Goal: Task Accomplishment & Management: Manage account settings

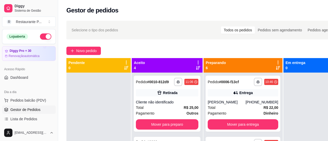
scroll to position [121, 0]
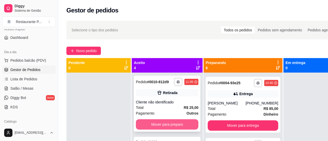
click at [150, 125] on button "Mover para preparo" at bounding box center [167, 124] width 63 height 10
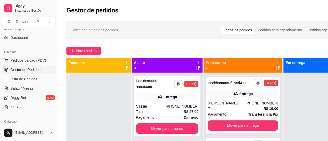
scroll to position [173, 0]
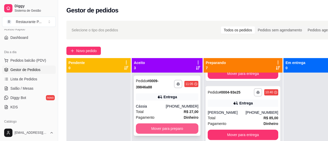
click at [159, 126] on button "Mover para preparo" at bounding box center [167, 128] width 63 height 10
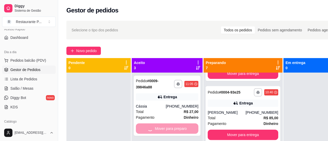
scroll to position [239, 0]
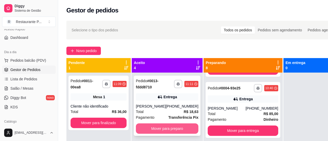
click at [169, 127] on button "Mover para preparo" at bounding box center [167, 128] width 63 height 10
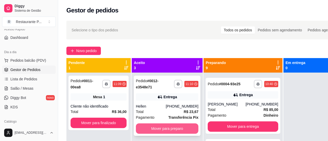
click at [168, 126] on button "Mover para preparo" at bounding box center [167, 128] width 63 height 10
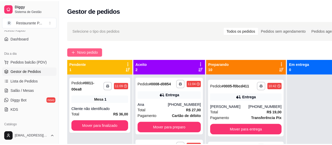
scroll to position [369, 0]
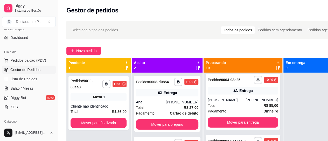
click at [84, 45] on div "**********" at bounding box center [207, 112] width 299 height 188
click at [71, 48] on button "Novo pedido" at bounding box center [83, 51] width 35 height 8
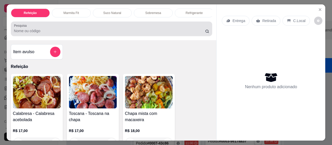
click at [35, 31] on input "Pesquisa" at bounding box center [109, 30] width 191 height 5
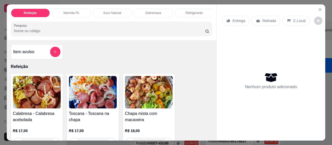
type input "2"
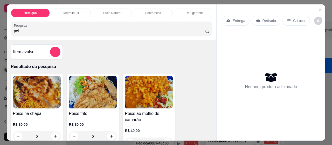
type input "pei"
click at [101, 95] on img at bounding box center [93, 92] width 48 height 32
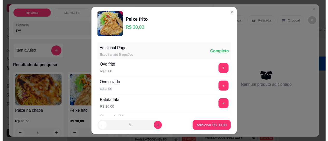
scroll to position [52, 0]
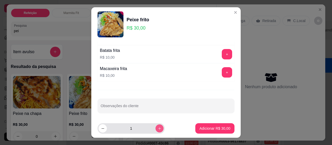
click at [158, 127] on icon "increase-product-quantity" at bounding box center [160, 129] width 4 height 4
type input "2"
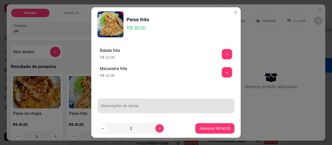
click at [117, 106] on input "Observações do cliente" at bounding box center [166, 107] width 131 height 5
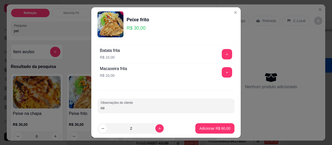
type input "c"
type input "sem arroz com macarrão"
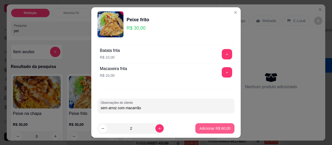
click at [213, 127] on p "Adicionar R$ 60,00" at bounding box center [214, 128] width 31 height 5
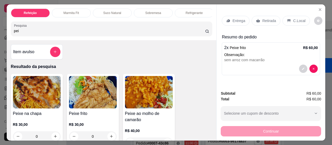
click at [235, 18] on p "Entrega" at bounding box center [238, 20] width 13 height 5
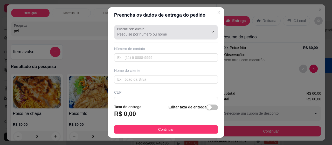
click at [134, 34] on input "Busque pelo cliente" at bounding box center [158, 34] width 83 height 5
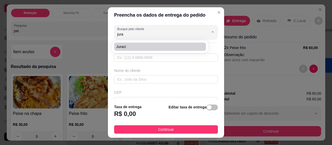
click at [126, 47] on span "Juraci" at bounding box center [157, 46] width 82 height 5
type input "Juraci"
type input "91983747099"
type input "Juraci"
type input "Al do Carmo com Beira mar"
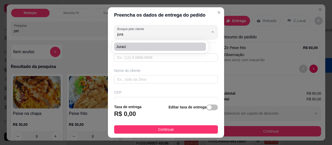
type input "1398"
type input "[GEOGRAPHIC_DATA]"
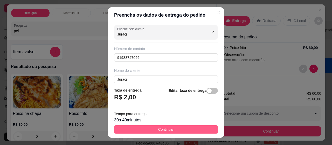
type input "Juraci"
click at [169, 129] on span "Continuar" at bounding box center [166, 130] width 16 height 6
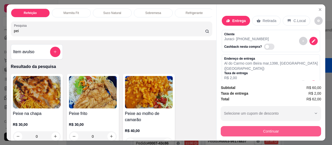
click at [247, 129] on button "Continuar" at bounding box center [271, 131] width 100 height 10
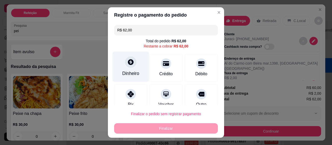
click at [125, 61] on div at bounding box center [130, 61] width 11 height 11
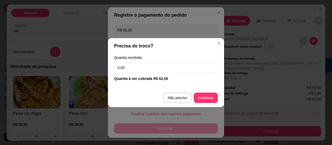
click at [137, 64] on input "0,00" at bounding box center [166, 68] width 104 height 10
type input "100,00"
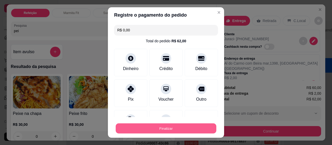
click at [171, 126] on button "Finalizar" at bounding box center [166, 128] width 101 height 10
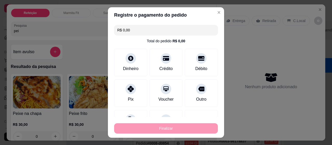
type input "-R$ 62,00"
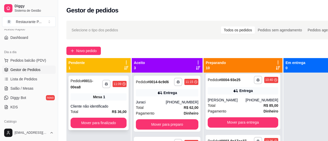
click at [73, 86] on strong "# 0011-00ea8" at bounding box center [82, 84] width 23 height 10
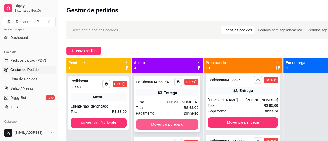
click at [160, 123] on button "Mover para preparo" at bounding box center [167, 124] width 63 height 10
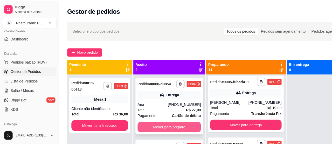
scroll to position [431, 0]
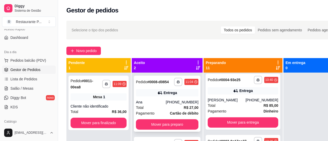
click at [184, 109] on strong "R$ 27,00" at bounding box center [191, 108] width 15 height 4
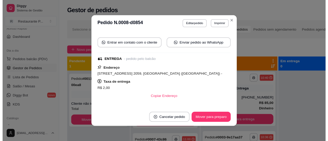
scroll to position [49, 0]
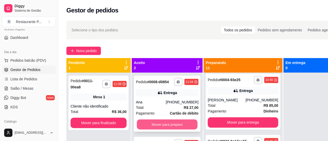
click at [165, 125] on button "Mover para preparo" at bounding box center [167, 125] width 61 height 10
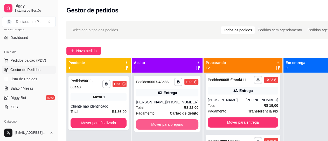
scroll to position [496, 0]
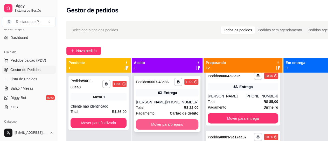
click at [162, 127] on button "Mover para preparo" at bounding box center [167, 124] width 63 height 10
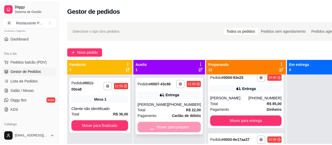
scroll to position [561, 0]
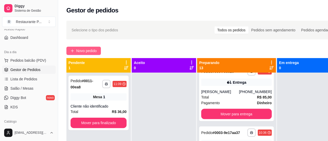
click at [82, 49] on span "Novo pedido" at bounding box center [86, 51] width 20 height 6
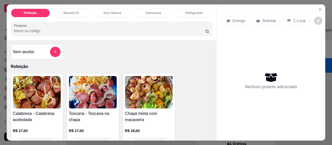
click at [133, 88] on img at bounding box center [149, 92] width 48 height 32
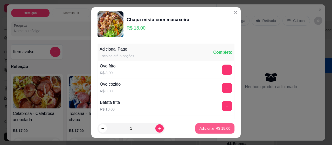
click at [202, 127] on p "Adicionar R$ 18,00" at bounding box center [214, 128] width 31 height 5
type input "1"
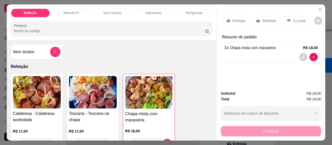
click at [243, 20] on div "Entrega" at bounding box center [236, 21] width 28 height 10
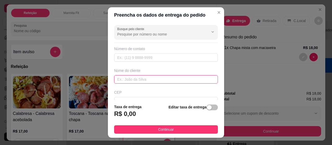
click at [129, 78] on input "text" at bounding box center [166, 79] width 104 height 8
type input "[PERSON_NAME]"
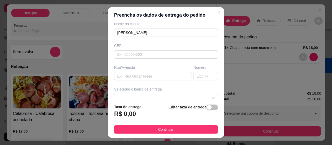
scroll to position [49, 0]
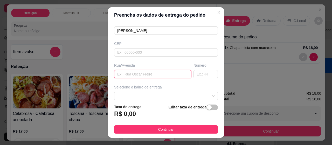
click at [126, 74] on input "text" at bounding box center [152, 74] width 77 height 8
click at [136, 93] on span at bounding box center [166, 96] width 98 height 8
type input "salão em frente ao ingles de [PERSON_NAME]"
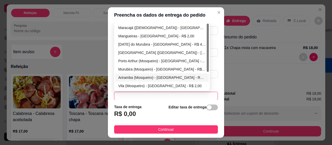
click at [131, 79] on div "Ariramba (Mosqueiro) - [GEOGRAPHIC_DATA] - R$ 7,00" at bounding box center [161, 78] width 87 height 6
type input "[GEOGRAPHIC_DATA]"
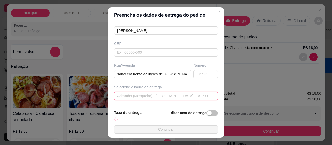
click at [129, 96] on span "Ariramba (Mosqueiro) - [GEOGRAPHIC_DATA] - R$ 7,00" at bounding box center [166, 96] width 98 height 8
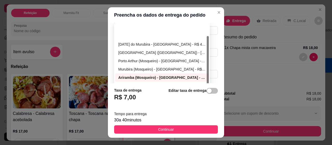
scroll to position [17, 0]
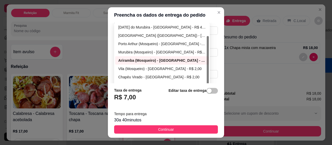
drag, startPoint x: 205, startPoint y: 65, endPoint x: 205, endPoint y: 78, distance: 12.5
click at [205, 78] on div "Busque pelo cliente Número de contato Nome do cliente [PERSON_NAME] Rua/[GEOGRA…" at bounding box center [166, 53] width 116 height 60
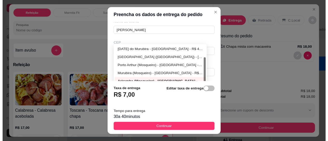
scroll to position [75, 0]
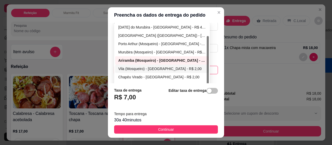
click at [122, 66] on div "Vila (Mosqueiro) - [GEOGRAPHIC_DATA] - R$ 2,00" at bounding box center [161, 69] width 87 height 6
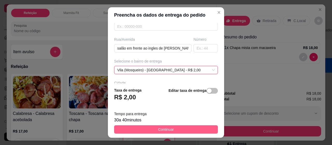
click at [162, 129] on span "Continuar" at bounding box center [166, 130] width 16 height 6
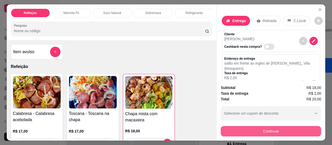
click at [234, 127] on button "Continuar" at bounding box center [271, 131] width 100 height 10
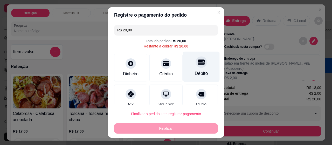
click at [195, 71] on div "Débito" at bounding box center [201, 73] width 13 height 7
type input "R$ 0,00"
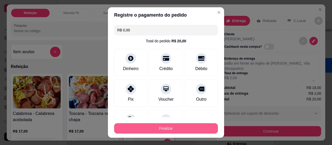
click at [170, 125] on button "Finalizar" at bounding box center [166, 128] width 104 height 10
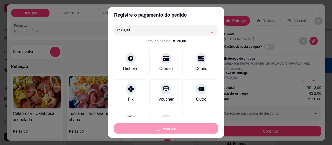
type input "0"
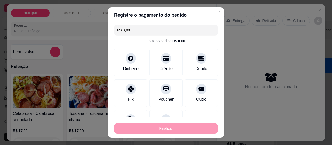
type input "-R$ 20,00"
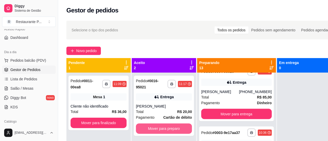
click at [170, 125] on button "Mover para preparo" at bounding box center [164, 128] width 56 height 10
click at [163, 126] on button "Mover para preparo" at bounding box center [164, 128] width 56 height 10
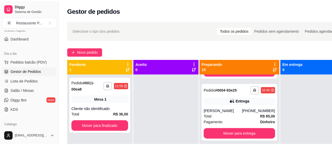
scroll to position [626, 0]
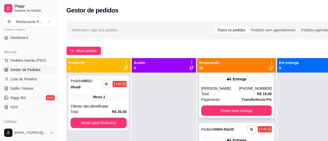
click at [223, 91] on div "[PERSON_NAME]" at bounding box center [220, 88] width 38 height 5
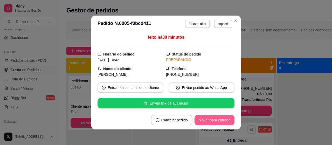
click at [208, 122] on button "Mover para entrega" at bounding box center [215, 120] width 40 height 10
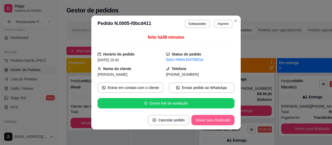
click at [210, 120] on button "Mover para finalizado" at bounding box center [212, 120] width 43 height 10
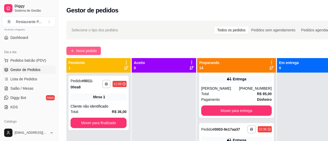
click at [86, 47] on button "Novo pedido" at bounding box center [83, 51] width 35 height 8
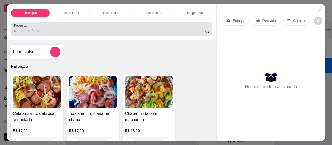
click at [51, 30] on div at bounding box center [111, 29] width 195 height 10
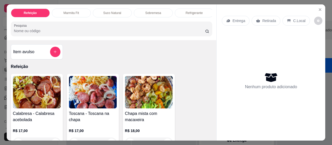
click at [37, 33] on input "Pesquisa" at bounding box center [109, 30] width 191 height 5
click at [39, 32] on input "Pesquisa" at bounding box center [109, 30] width 191 height 5
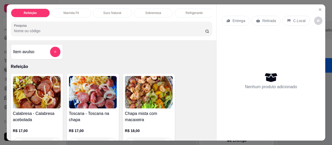
click at [39, 32] on input "Pesquisa" at bounding box center [109, 30] width 191 height 5
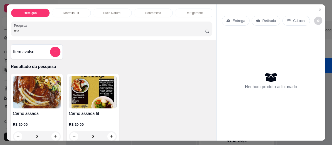
type input "car"
click at [49, 91] on img at bounding box center [37, 92] width 48 height 32
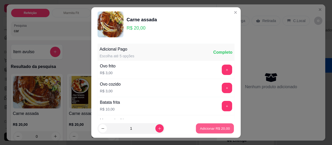
click at [208, 128] on p "Adicionar R$ 20,00" at bounding box center [215, 128] width 30 height 5
type input "1"
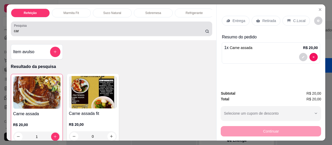
click at [31, 33] on input "car" at bounding box center [109, 30] width 191 height 5
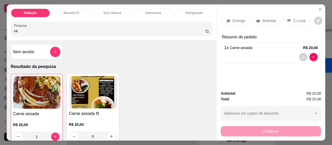
type input "c"
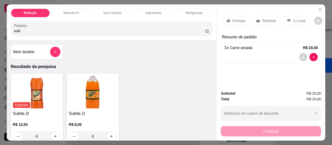
type input "suki"
click at [78, 86] on img at bounding box center [93, 92] width 48 height 32
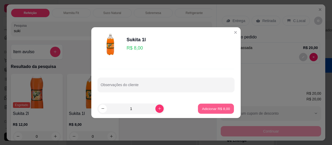
click at [218, 104] on button "Adicionar R$ 8,00" at bounding box center [216, 109] width 36 height 10
type input "1"
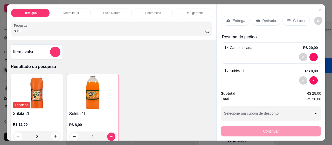
click at [236, 21] on p "Entrega" at bounding box center [238, 20] width 13 height 5
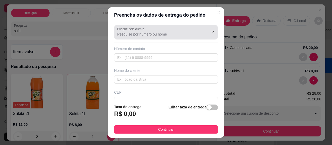
click at [132, 32] on input "Busque pelo cliente" at bounding box center [158, 34] width 83 height 5
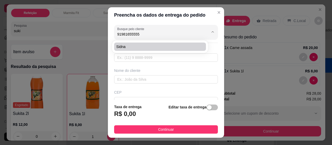
click at [125, 47] on span "Sidna" at bounding box center [157, 46] width 82 height 5
type input "Sidna"
type input "91981655555"
type input "Sidna"
type input "[STREET_ADDRESS][PERSON_NAME]"
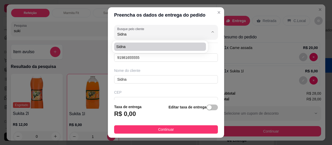
type input "80"
type input "[GEOGRAPHIC_DATA]"
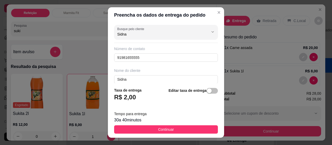
type input "Sidna"
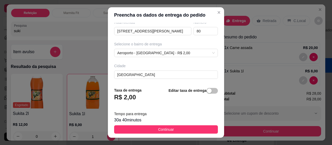
scroll to position [113, 0]
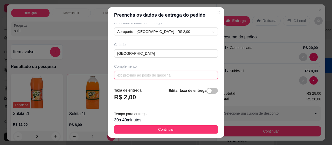
click at [179, 73] on input "text" at bounding box center [166, 75] width 104 height 8
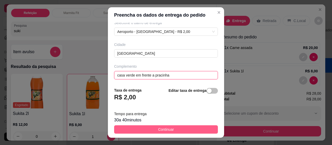
type input "casa verde em frente a pracinha"
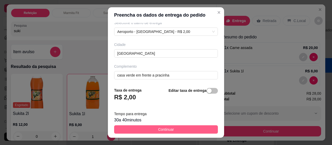
click at [158, 132] on span "Continuar" at bounding box center [166, 130] width 16 height 6
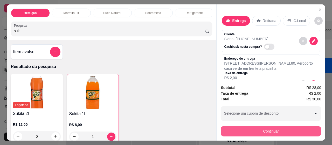
click at [272, 128] on button "Continuar" at bounding box center [271, 131] width 100 height 10
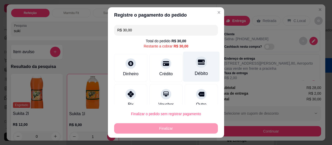
click at [195, 72] on div "Débito" at bounding box center [201, 73] width 13 height 7
type input "R$ 0,00"
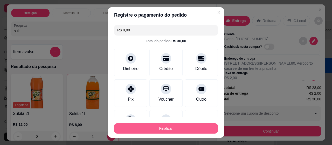
click at [178, 127] on button "Finalizar" at bounding box center [166, 128] width 104 height 10
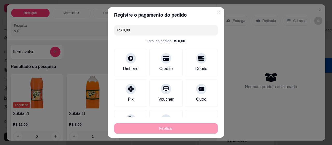
type input "0"
type input "-R$ 30,00"
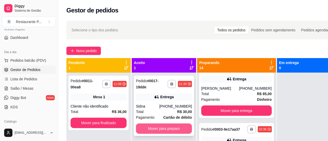
click at [157, 129] on button "Mover para preparo" at bounding box center [164, 128] width 56 height 10
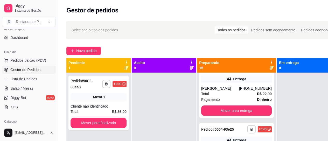
scroll to position [687, 0]
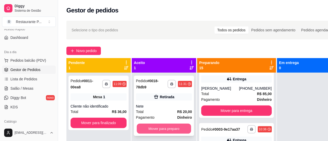
click at [161, 127] on button "Mover para preparo" at bounding box center [164, 129] width 54 height 10
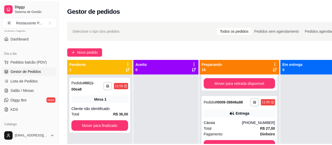
scroll to position [465, 0]
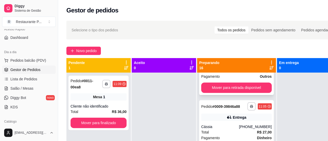
click at [214, 74] on div "Total R$ 25,00" at bounding box center [236, 71] width 71 height 6
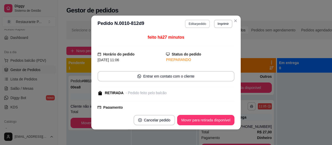
click at [192, 23] on button "Editar pedido" at bounding box center [197, 24] width 25 height 8
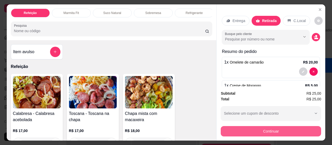
click at [274, 129] on button "Continuar" at bounding box center [271, 131] width 100 height 10
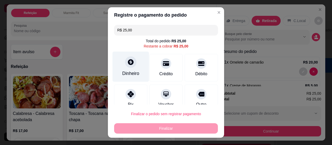
click at [126, 70] on div "Dinheiro" at bounding box center [131, 67] width 37 height 30
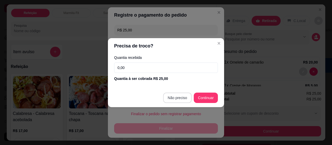
type input "R$ 0,00"
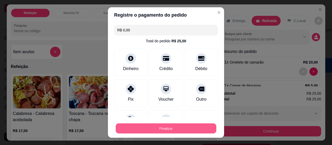
click at [177, 129] on button "Finalizar" at bounding box center [166, 128] width 101 height 10
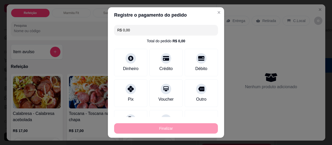
type input "0"
type input "-R$ 25,00"
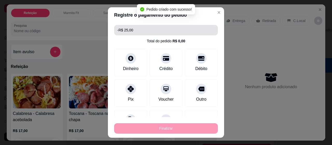
scroll to position [404, 0]
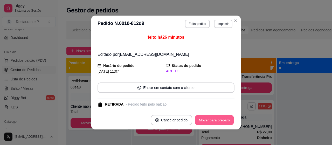
click at [214, 122] on button "Mover para preparo" at bounding box center [214, 120] width 39 height 10
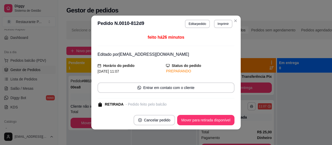
scroll to position [465, 0]
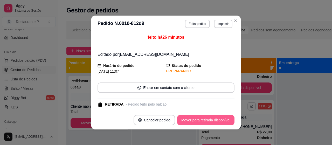
click at [210, 120] on button "Mover para retirada disponível" at bounding box center [205, 120] width 57 height 10
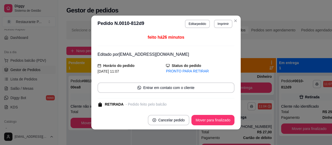
scroll to position [404, 0]
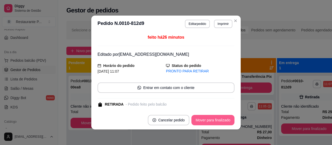
click at [196, 119] on button "Mover para finalizado" at bounding box center [212, 120] width 43 height 10
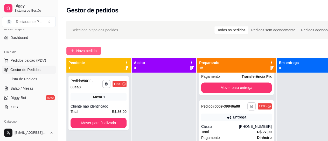
click at [79, 49] on span "Novo pedido" at bounding box center [86, 51] width 20 height 6
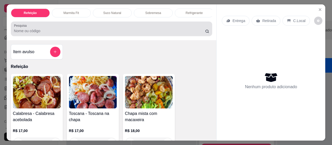
click at [25, 24] on div "Pesquisa" at bounding box center [112, 29] width 202 height 15
click at [44, 36] on div "Pesquisa" at bounding box center [112, 29] width 202 height 15
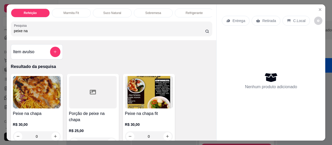
type input "peixe na"
click at [140, 91] on img at bounding box center [149, 92] width 48 height 32
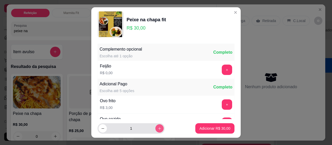
click at [158, 128] on icon "increase-product-quantity" at bounding box center [159, 128] width 3 height 3
type input "2"
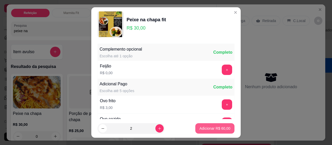
click at [196, 122] on footer "2 Adicionar R$ 60,00" at bounding box center [165, 128] width 149 height 19
click at [212, 130] on p "Adicionar R$ 60,00" at bounding box center [215, 128] width 30 height 5
type input "2"
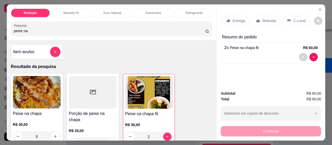
click at [263, 18] on p "Retirada" at bounding box center [269, 20] width 14 height 5
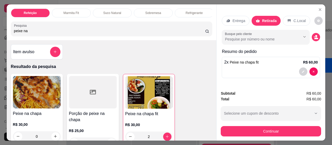
click at [264, 125] on div "Continuar" at bounding box center [271, 131] width 100 height 12
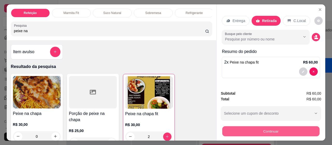
click at [264, 125] on div "Continuar" at bounding box center [271, 131] width 100 height 12
click at [257, 128] on button "Continuar" at bounding box center [271, 131] width 100 height 10
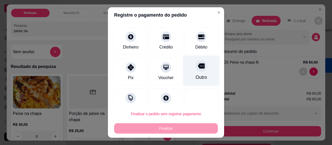
click at [196, 70] on div "Outro" at bounding box center [201, 71] width 37 height 30
type input "R$ 0,00"
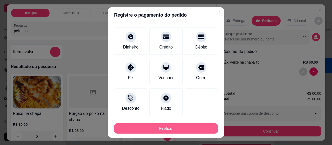
click at [166, 124] on button "Finalizar" at bounding box center [166, 128] width 104 height 10
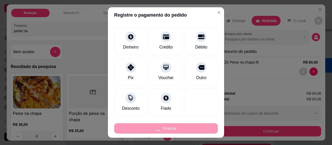
type input "0"
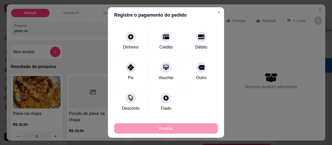
type input "-R$ 60,00"
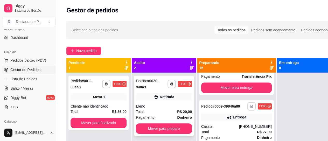
click at [166, 122] on div "**********" at bounding box center [164, 106] width 60 height 60
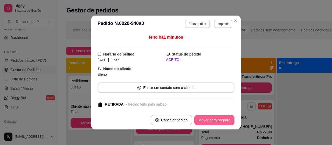
click at [208, 118] on button "Mover para preparo" at bounding box center [214, 120] width 40 height 10
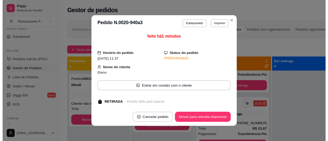
scroll to position [470, 0]
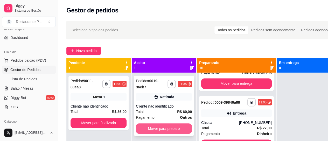
click at [181, 126] on button "Mover para preparo" at bounding box center [164, 128] width 56 height 10
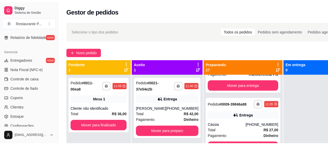
scroll to position [196, 0]
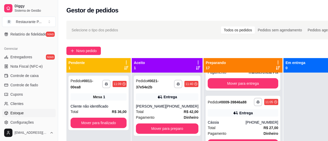
click at [18, 109] on link "Estoque" at bounding box center [29, 113] width 54 height 8
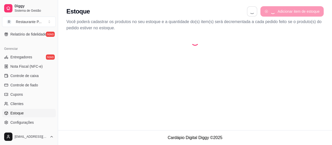
select select "QUANTITY_ORDER"
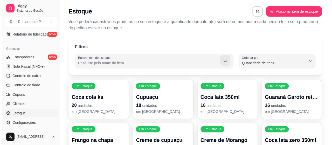
scroll to position [5, 0]
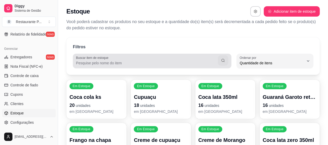
click at [107, 59] on label "Buscar item de estoque" at bounding box center [93, 58] width 34 height 4
click at [107, 60] on input "Buscar item de estoque" at bounding box center [147, 62] width 142 height 5
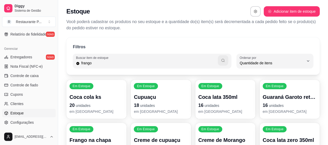
click at [219, 59] on button "button" at bounding box center [223, 60] width 10 height 10
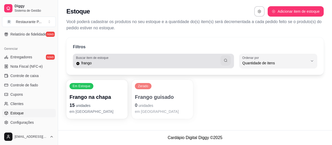
click at [101, 67] on div "Buscar item de estoque frango" at bounding box center [153, 61] width 161 height 15
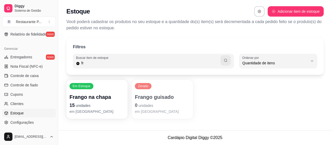
type input "f"
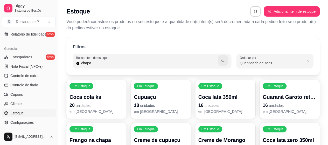
click at [228, 60] on button "button" at bounding box center [223, 60] width 10 height 10
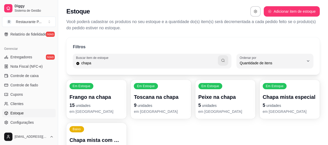
click at [85, 136] on div "Baixo Chapa mista com macaxeira 2 unidades em [GEOGRAPHIC_DATA]" at bounding box center [96, 142] width 60 height 39
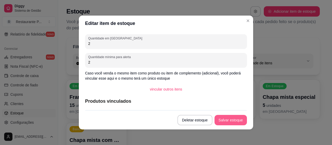
click at [227, 116] on button "Salvar estoque" at bounding box center [231, 120] width 32 height 10
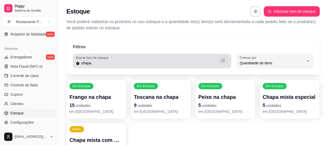
click at [99, 55] on div "Buscar item de estoque chapa" at bounding box center [152, 61] width 159 height 15
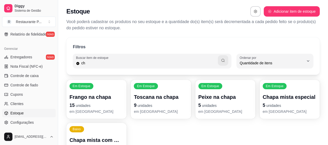
type input "c"
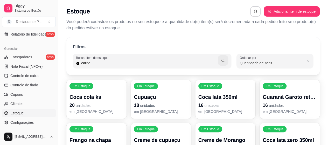
type input "carne"
click at [220, 57] on button "button" at bounding box center [223, 60] width 10 height 10
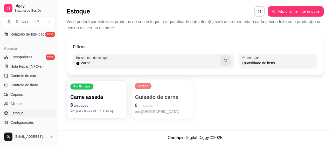
click at [82, 100] on p "Carne assada" at bounding box center [96, 97] width 53 height 7
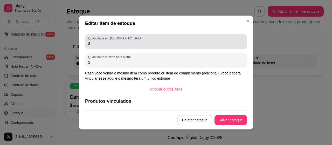
click at [94, 41] on input "8" at bounding box center [166, 43] width 156 height 5
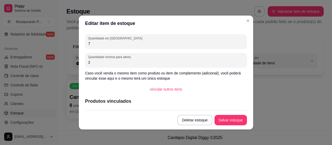
type input "7"
click at [230, 116] on button "Salvar estoque" at bounding box center [231, 120] width 32 height 10
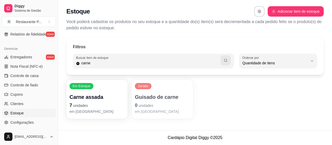
click at [104, 64] on input "carne" at bounding box center [150, 62] width 141 height 5
type input "c"
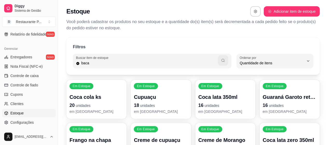
type input "baca"
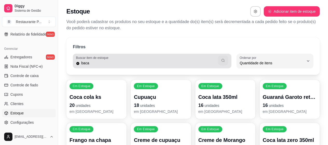
click at [220, 63] on button "button" at bounding box center [223, 61] width 10 height 10
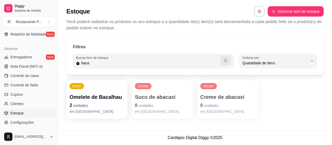
click at [82, 105] on span "unidades" at bounding box center [80, 106] width 15 height 4
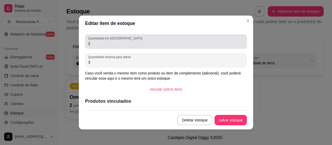
click at [93, 40] on label "Quantidade em [GEOGRAPHIC_DATA]" at bounding box center [116, 38] width 56 height 4
click at [93, 41] on input "2" at bounding box center [166, 43] width 156 height 5
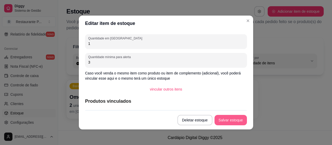
type input "1"
click at [227, 117] on button "Salvar estoque" at bounding box center [231, 120] width 32 height 10
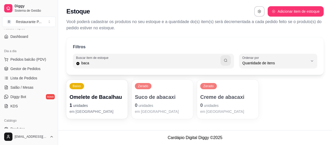
scroll to position [30, 0]
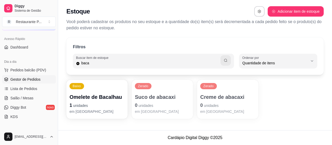
click at [28, 77] on span "Gestor de Pedidos" at bounding box center [25, 79] width 30 height 5
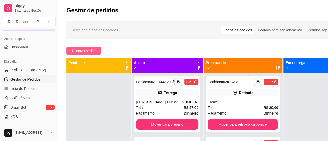
click at [81, 51] on span "Novo pedido" at bounding box center [86, 51] width 20 height 6
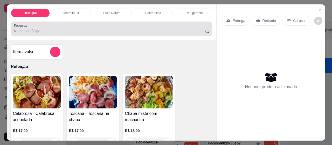
click at [35, 33] on input "Pesquisa" at bounding box center [109, 30] width 191 height 5
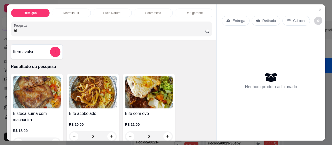
click at [73, 89] on img at bounding box center [93, 92] width 48 height 32
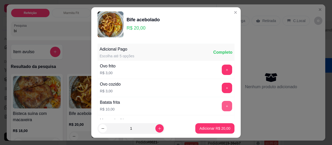
click at [222, 103] on button "+" at bounding box center [227, 106] width 10 height 10
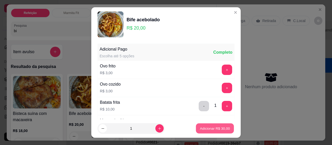
click at [214, 126] on p "Adicionar R$ 30,00" at bounding box center [215, 128] width 30 height 5
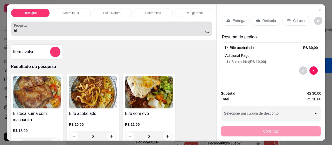
click at [65, 29] on div "bi" at bounding box center [111, 29] width 195 height 10
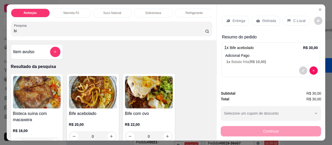
type input "b"
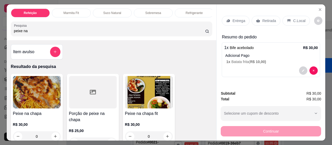
type input "peixe na"
click at [87, 93] on div at bounding box center [93, 92] width 48 height 32
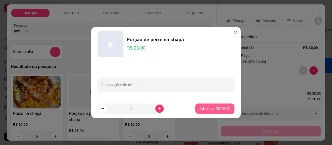
click at [209, 106] on p "Adicionar R$ 25,00" at bounding box center [214, 108] width 31 height 5
type input "1"
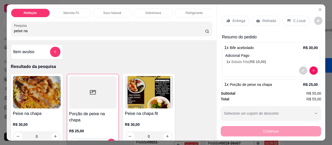
click at [269, 16] on div "Retirada" at bounding box center [266, 21] width 29 height 10
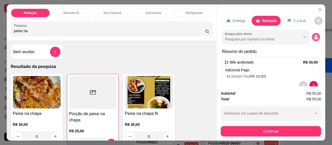
click at [315, 35] on circle "decrease-product-quantity" at bounding box center [316, 36] width 2 height 2
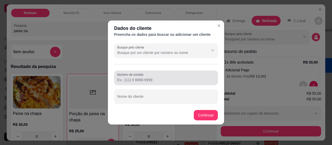
click at [136, 78] on input "Número de contato" at bounding box center [166, 79] width 98 height 5
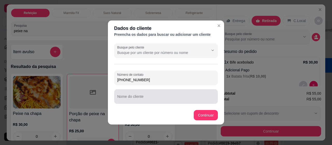
type input "[PHONE_NUMBER]"
click at [137, 98] on input "Nome do cliente" at bounding box center [166, 98] width 98 height 5
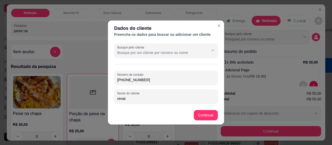
type input "[PERSON_NAME]"
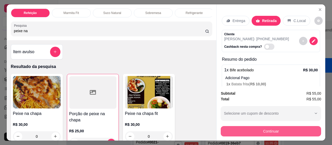
click at [279, 129] on button "Continuar" at bounding box center [271, 131] width 100 height 10
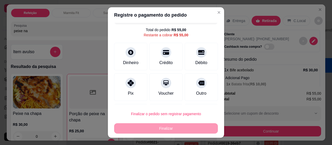
scroll to position [18, 0]
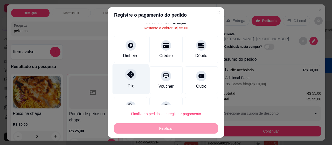
click at [128, 76] on icon at bounding box center [130, 74] width 7 height 7
type input "R$ 0,00"
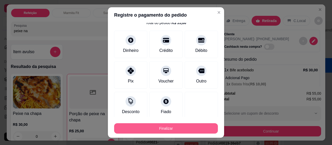
click at [160, 127] on button "Finalizar" at bounding box center [166, 128] width 104 height 10
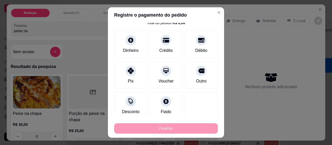
type input "0"
type input "-R$ 55,00"
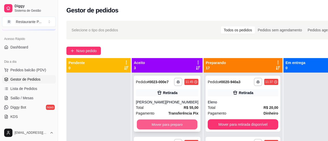
click at [179, 127] on button "Mover para preparo" at bounding box center [167, 125] width 61 height 10
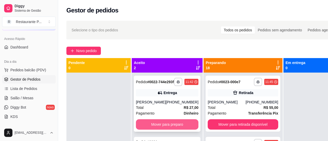
click at [178, 129] on button "Mover para preparo" at bounding box center [167, 124] width 63 height 10
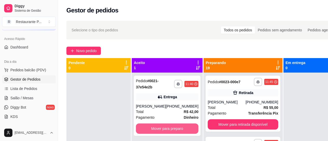
click at [178, 129] on button "Mover para preparo" at bounding box center [167, 128] width 63 height 10
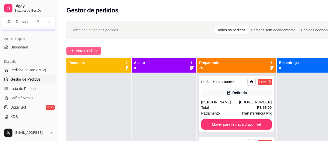
click at [88, 48] on span "Novo pedido" at bounding box center [86, 51] width 20 height 6
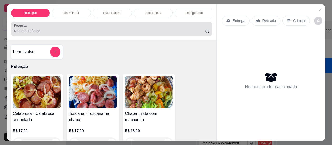
click at [49, 34] on div at bounding box center [111, 29] width 195 height 10
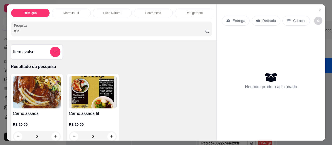
type input "car"
click at [32, 87] on img at bounding box center [37, 92] width 48 height 32
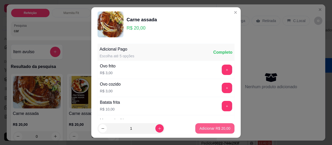
click at [210, 129] on p "Adicionar R$ 20,00" at bounding box center [214, 128] width 31 height 5
type input "1"
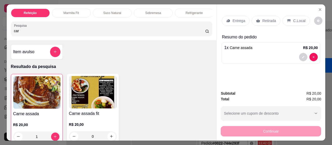
click at [234, 23] on div "Entrega" at bounding box center [236, 21] width 28 height 10
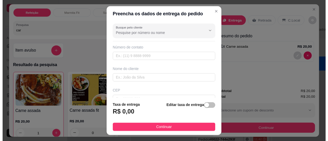
scroll to position [9, 0]
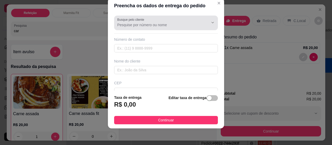
click at [157, 26] on input "Busque pelo cliente" at bounding box center [158, 24] width 83 height 5
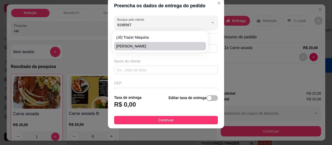
click at [134, 43] on li "[PERSON_NAME]" at bounding box center [160, 46] width 92 height 8
type input "[PERSON_NAME]"
type input "91985671568"
type input "[PERSON_NAME]"
type input "66914010"
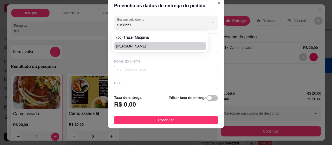
type input "Travessa [PERSON_NAME]"
type input "63"
type input "[GEOGRAPHIC_DATA]"
type input "Casa,Travessa [PERSON_NAME]"
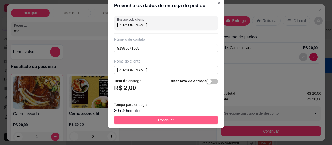
click at [177, 116] on button "Continuar" at bounding box center [166, 120] width 104 height 8
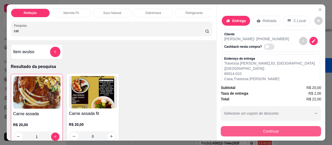
click at [270, 126] on button "Continuar" at bounding box center [271, 131] width 100 height 10
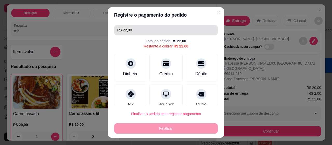
click at [142, 31] on input "R$ 22,00" at bounding box center [166, 30] width 98 height 10
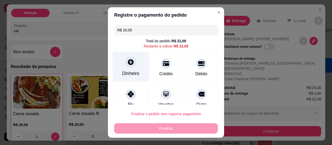
click at [131, 70] on div "Dinheiro" at bounding box center [131, 67] width 37 height 30
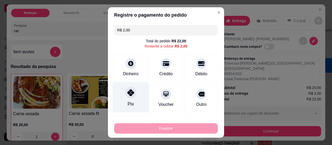
click at [129, 94] on icon at bounding box center [130, 92] width 7 height 7
type input "R$ 0,00"
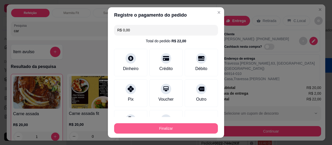
click at [163, 130] on button "Finalizar" at bounding box center [166, 128] width 104 height 10
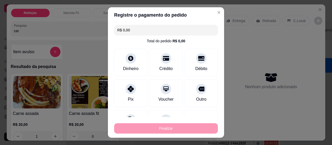
type input "0"
type input "-R$ 22,00"
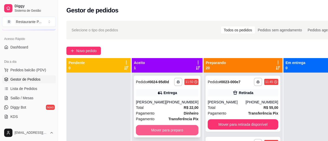
click at [169, 133] on button "Mover para preparo" at bounding box center [167, 130] width 63 height 10
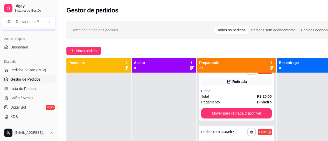
scroll to position [265, 0]
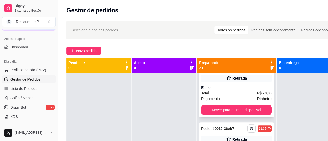
click at [233, 90] on div "Eleno" at bounding box center [236, 87] width 71 height 5
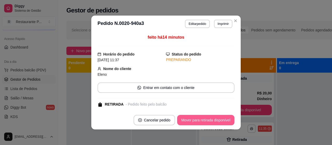
click at [216, 118] on button "Mover para retirada disponível" at bounding box center [205, 120] width 57 height 10
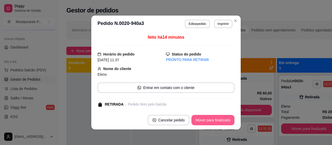
click at [216, 118] on button "Mover para finalizado" at bounding box center [212, 120] width 43 height 10
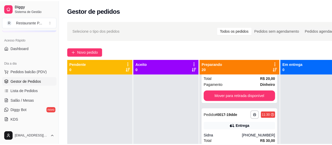
scroll to position [348, 0]
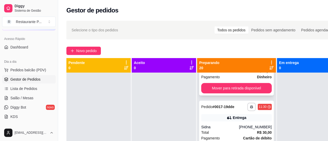
click at [243, 74] on div "Total R$ 20,00" at bounding box center [236, 71] width 71 height 6
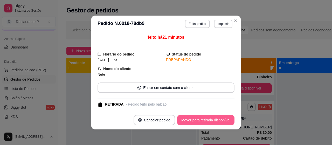
click at [216, 115] on button "Mover para retirada disponível" at bounding box center [205, 120] width 57 height 10
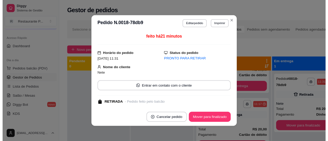
scroll to position [283, 0]
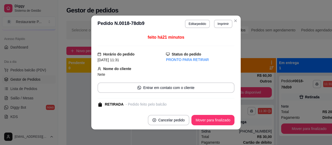
click at [216, 119] on button "Mover para finalizado" at bounding box center [212, 120] width 43 height 10
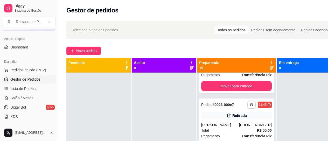
scroll to position [0, 0]
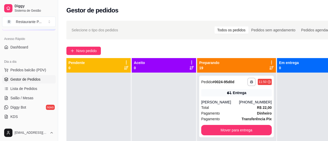
click at [88, 44] on div "**********" at bounding box center [204, 112] width 292 height 188
click at [85, 47] on button "Novo pedido" at bounding box center [83, 51] width 35 height 8
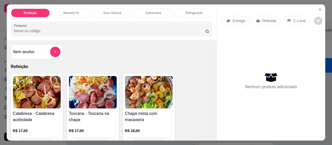
click at [28, 33] on input "Pesquisa" at bounding box center [109, 30] width 191 height 5
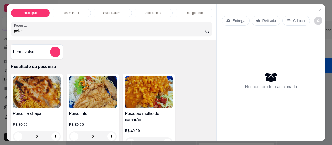
type input "peixe"
click at [28, 85] on img at bounding box center [37, 92] width 48 height 32
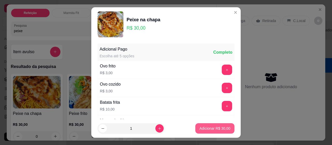
click at [201, 128] on p "Adicionar R$ 30,00" at bounding box center [214, 128] width 31 height 5
type input "1"
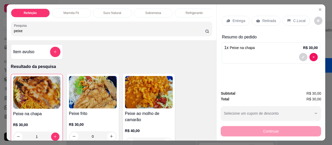
click at [266, 21] on p "Retirada" at bounding box center [269, 20] width 14 height 5
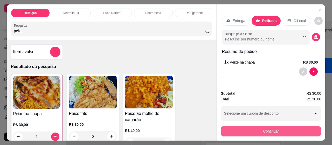
click at [279, 127] on button "Continuar" at bounding box center [271, 131] width 100 height 10
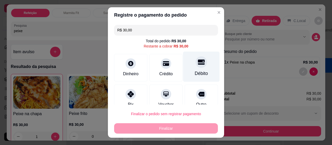
click at [198, 78] on div "Débito" at bounding box center [201, 67] width 37 height 30
type input "R$ 0,00"
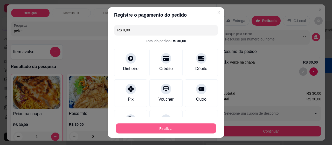
click at [173, 127] on button "Finalizar" at bounding box center [166, 128] width 101 height 10
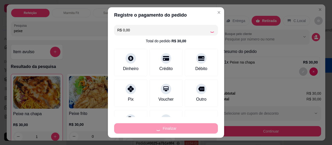
type input "0"
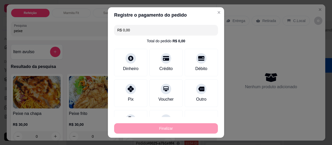
type input "-R$ 30,00"
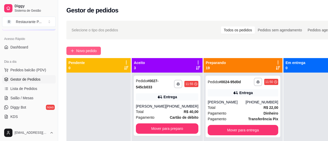
click at [87, 50] on span "Novo pedido" at bounding box center [86, 51] width 20 height 6
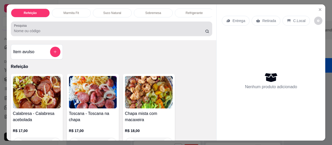
click at [42, 30] on input "Pesquisa" at bounding box center [109, 30] width 191 height 5
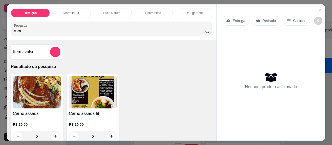
type input "carn"
click at [31, 83] on img at bounding box center [37, 92] width 48 height 32
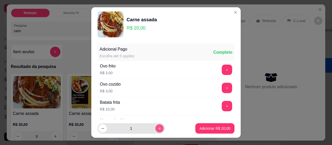
click at [155, 127] on button "increase-product-quantity" at bounding box center [159, 128] width 8 height 8
click at [155, 127] on button "increase-product-quantity" at bounding box center [159, 129] width 8 height 8
type input "3"
click at [199, 127] on p "Adicionar R$ 60,00" at bounding box center [214, 128] width 31 height 5
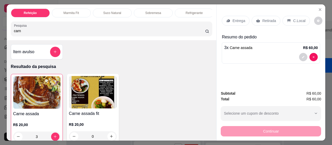
type input "3"
click at [238, 19] on p "Entrega" at bounding box center [238, 20] width 13 height 5
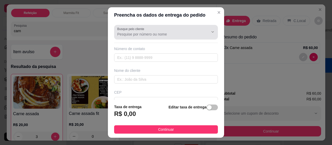
click at [126, 36] on input "Busque pelo cliente" at bounding box center [158, 34] width 83 height 5
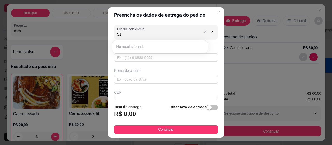
type input "9"
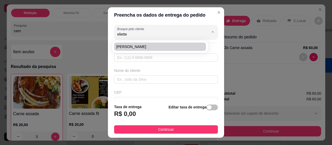
click at [175, 46] on span "[PERSON_NAME]" at bounding box center [157, 46] width 82 height 5
type input "[PERSON_NAME]"
type input "91991810772"
type input "[PERSON_NAME]"
type input "[GEOGRAPHIC_DATA]"
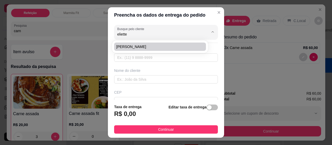
type input "Sn"
type input "[GEOGRAPHIC_DATA]"
type input "Maternidade"
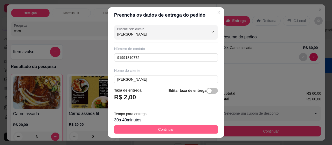
click at [163, 127] on span "Continuar" at bounding box center [166, 130] width 16 height 6
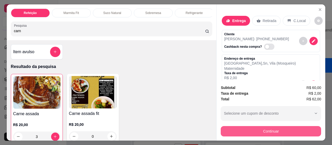
click at [266, 129] on button "Continuar" at bounding box center [271, 131] width 100 height 10
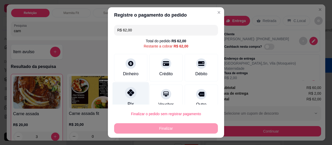
click at [127, 91] on icon at bounding box center [130, 92] width 7 height 7
type input "R$ 0,00"
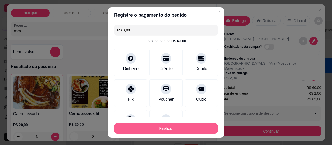
click at [145, 128] on button "Finalizar" at bounding box center [166, 128] width 104 height 10
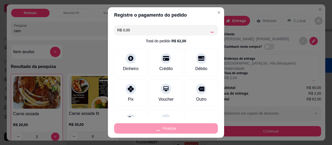
type input "0"
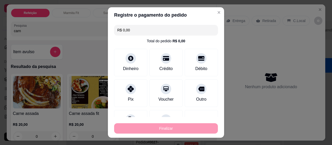
type input "-R$ 62,00"
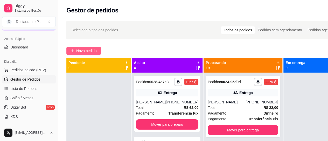
click at [85, 50] on span "Novo pedido" at bounding box center [86, 51] width 20 height 6
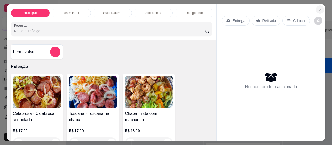
click at [318, 8] on icon "Close" at bounding box center [320, 10] width 4 height 4
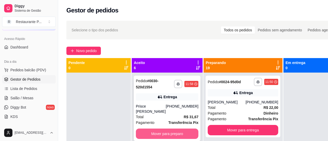
click at [166, 132] on button "Mover para preparo" at bounding box center [167, 134] width 63 height 10
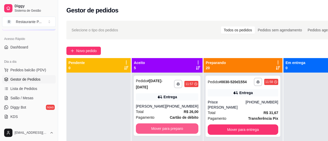
click at [166, 132] on button "Mover para preparo" at bounding box center [167, 128] width 63 height 10
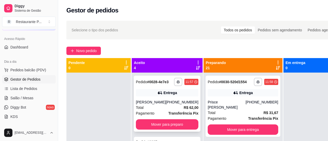
click at [165, 128] on div "**********" at bounding box center [167, 104] width 67 height 56
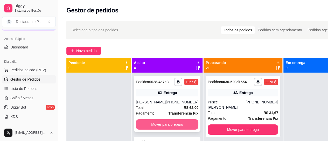
click at [155, 130] on button "Mover para preparo" at bounding box center [167, 124] width 63 height 10
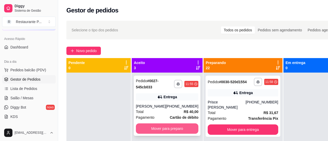
click at [155, 134] on button "Mover para preparo" at bounding box center [167, 128] width 63 height 10
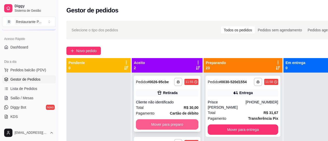
click at [174, 130] on button "Mover para preparo" at bounding box center [167, 124] width 63 height 10
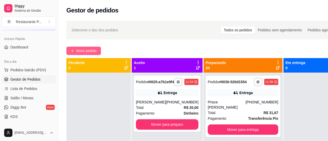
click at [89, 50] on span "Novo pedido" at bounding box center [86, 51] width 20 height 6
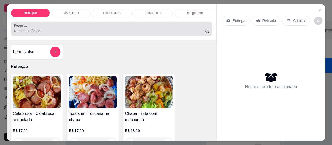
click at [25, 28] on label "Pesquisa" at bounding box center [21, 25] width 15 height 4
click at [25, 29] on input "Pesquisa" at bounding box center [109, 30] width 191 height 5
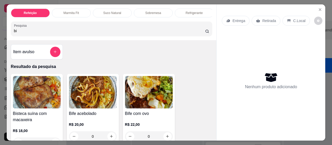
type input "bi"
click at [36, 80] on img at bounding box center [37, 92] width 48 height 32
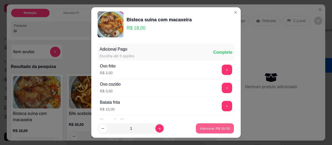
click at [223, 128] on p "Adicionar R$ 18,00" at bounding box center [215, 128] width 30 height 5
type input "1"
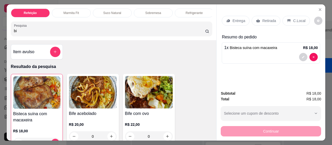
click at [237, 20] on p "Entrega" at bounding box center [238, 20] width 13 height 5
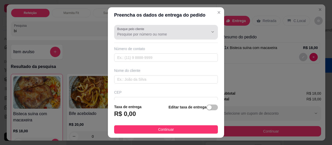
click at [132, 31] on div at bounding box center [166, 32] width 98 height 10
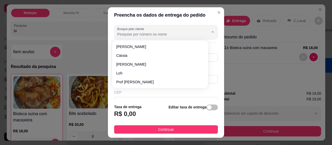
type input "á"
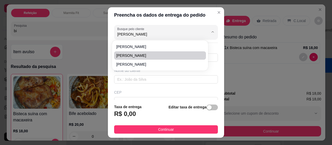
click at [139, 53] on li "[PERSON_NAME]" at bounding box center [160, 55] width 92 height 8
type input "[PERSON_NAME]"
type input "989420449"
type input "[PERSON_NAME]"
type input "[PERSON_NAME], ao lado do pedreira"
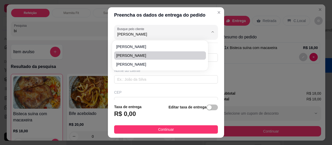
type input "515"
type input "[GEOGRAPHIC_DATA]"
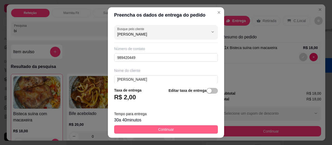
type input "[PERSON_NAME]"
click at [163, 128] on span "Continuar" at bounding box center [166, 130] width 16 height 6
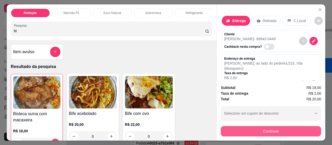
click at [267, 130] on button "Continuar" at bounding box center [271, 131] width 100 height 10
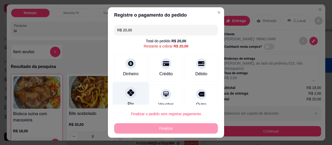
click at [129, 92] on icon at bounding box center [130, 92] width 7 height 7
type input "R$ 0,00"
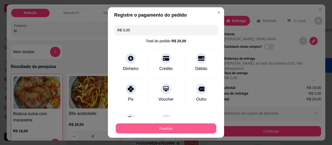
click at [149, 130] on button "Finalizar" at bounding box center [166, 128] width 101 height 10
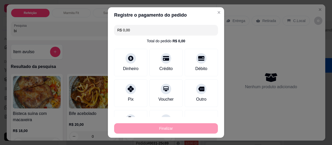
type input "0"
type input "-R$ 20,00"
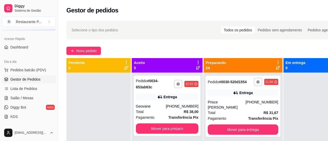
click at [276, 70] on icon at bounding box center [278, 68] width 4 height 4
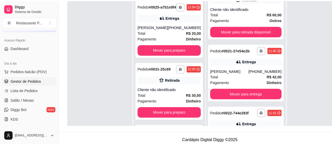
scroll to position [874, 0]
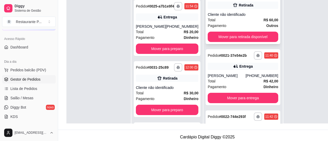
click at [231, 23] on div "Total R$ 60,00" at bounding box center [243, 20] width 71 height 6
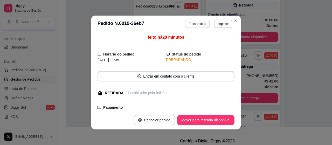
click at [196, 22] on button "Editar pedido" at bounding box center [197, 24] width 25 height 8
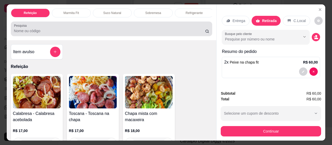
click at [59, 30] on div at bounding box center [111, 29] width 195 height 10
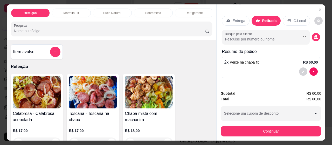
click at [108, 9] on div "Suco Natural" at bounding box center [112, 13] width 39 height 9
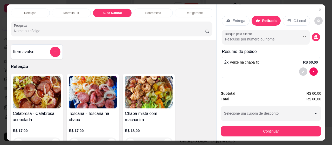
scroll to position [14, 0]
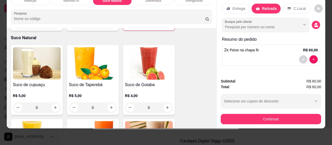
click at [103, 121] on img at bounding box center [93, 137] width 48 height 32
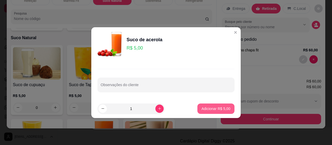
click at [203, 107] on p "Adicionar R$ 5,00" at bounding box center [216, 108] width 29 height 5
type input "1"
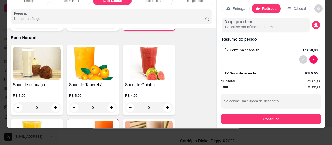
scroll to position [0, 0]
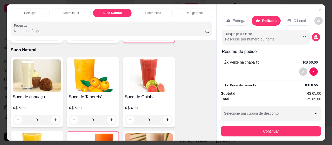
click at [154, 12] on p "Sobremesa" at bounding box center [153, 13] width 16 height 4
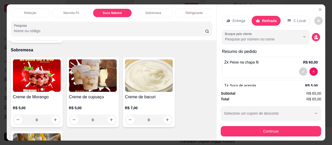
scroll to position [14, 0]
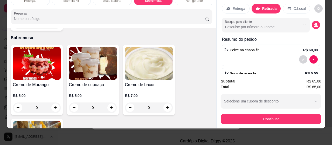
click at [139, 53] on img at bounding box center [149, 63] width 48 height 32
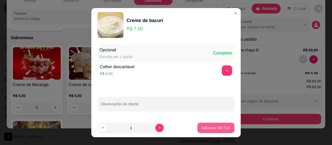
click at [208, 128] on p "Adicionar R$ 7,00" at bounding box center [216, 127] width 29 height 5
type input "1"
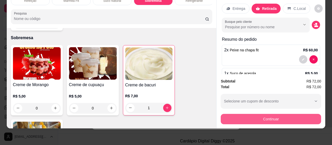
click at [264, 114] on button "Continuar" at bounding box center [271, 119] width 100 height 10
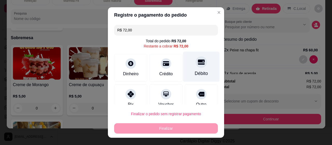
click at [195, 74] on div "Débito" at bounding box center [201, 73] width 13 height 7
type input "R$ 0,00"
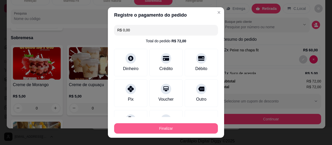
click at [170, 127] on button "Finalizar" at bounding box center [166, 128] width 104 height 10
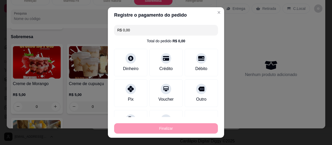
type input "0"
type input "-R$ 72,00"
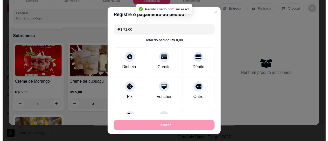
scroll to position [1040, 0]
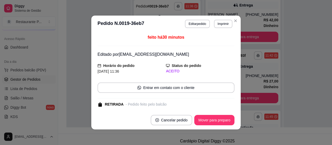
click at [230, 111] on footer "Cancelar pedido Mover para preparo" at bounding box center [165, 120] width 149 height 19
click at [222, 117] on button "Mover para preparo" at bounding box center [214, 120] width 40 height 10
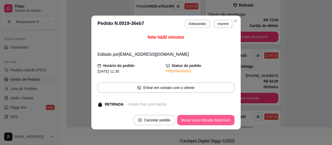
click at [208, 121] on button "Mover para retirada disponível" at bounding box center [205, 120] width 57 height 10
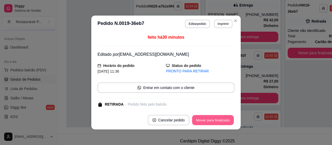
click at [208, 121] on button "Mover para finalizado" at bounding box center [213, 120] width 42 height 10
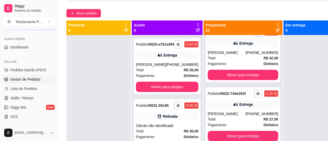
scroll to position [36, 0]
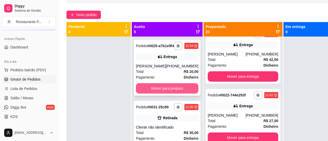
click at [158, 94] on button "Mover para preparo" at bounding box center [167, 88] width 63 height 10
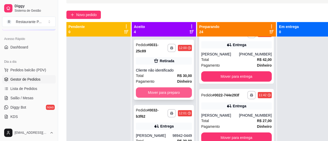
click at [162, 89] on button "Mover para preparo" at bounding box center [164, 92] width 56 height 10
click at [149, 92] on button "Mover para preparo" at bounding box center [164, 92] width 56 height 10
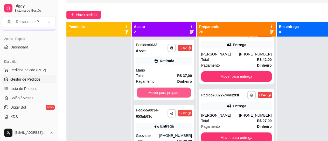
click at [151, 92] on button "Mover para preparo" at bounding box center [164, 93] width 54 height 10
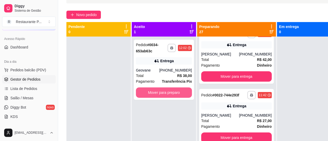
click at [151, 92] on button "Mover para preparo" at bounding box center [164, 92] width 56 height 10
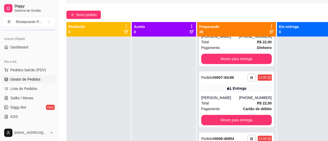
scroll to position [874, 0]
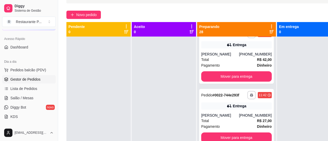
click at [259, 31] on div "Preparando 28" at bounding box center [236, 29] width 75 height 10
click at [270, 32] on icon at bounding box center [272, 32] width 4 height 4
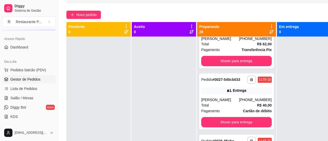
scroll to position [423, 0]
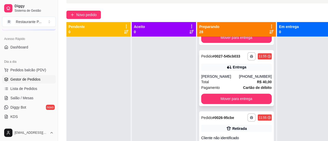
click at [226, 79] on div "[PERSON_NAME]" at bounding box center [220, 76] width 38 height 5
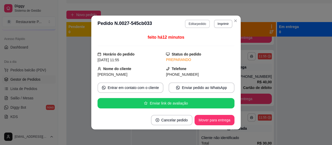
click at [195, 22] on button "Editar pedido" at bounding box center [197, 24] width 25 height 8
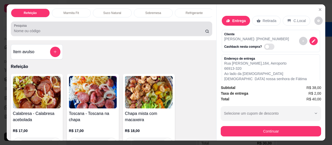
click at [47, 31] on input "Pesquisa" at bounding box center [109, 30] width 191 height 5
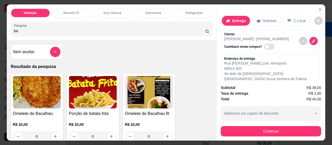
type input "ba"
click at [95, 95] on img at bounding box center [93, 92] width 48 height 32
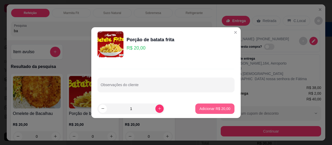
click at [207, 105] on button "Adicionar R$ 20,00" at bounding box center [214, 109] width 39 height 10
type input "1"
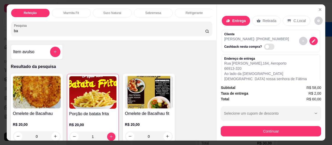
click at [265, 45] on span "Automatic updates" at bounding box center [267, 47] width 4 height 4
click at [264, 47] on input "Automatic updates" at bounding box center [265, 48] width 3 height 3
checkbox input "true"
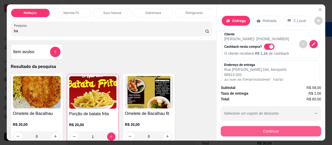
click at [279, 126] on button "Continuar" at bounding box center [271, 131] width 100 height 10
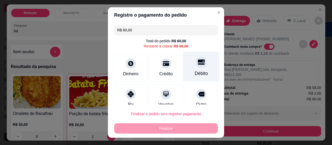
click at [189, 67] on div "Débito" at bounding box center [201, 67] width 37 height 30
type input "R$ 0,00"
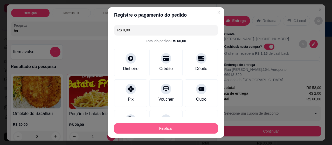
click at [164, 124] on button "Finalizar" at bounding box center [166, 128] width 104 height 10
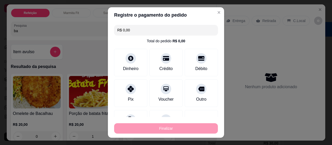
type input "0"
type input "-R$ 60,00"
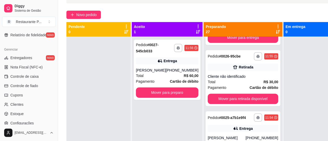
scroll to position [198, 0]
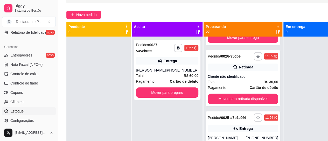
click at [34, 108] on link "Estoque" at bounding box center [29, 111] width 54 height 8
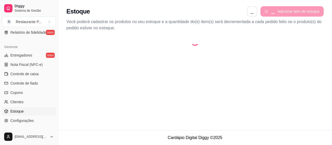
select select "QUANTITY_ORDER"
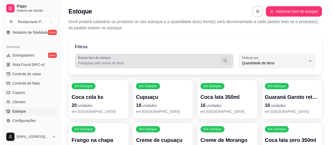
scroll to position [5, 0]
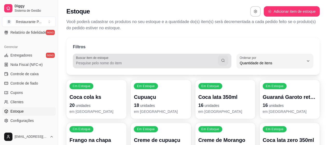
click at [99, 60] on label "Buscar item de estoque" at bounding box center [93, 58] width 34 height 4
click at [99, 60] on input "Buscar item de estoque" at bounding box center [147, 62] width 142 height 5
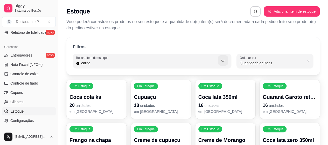
type input "carne"
click at [226, 59] on button "button" at bounding box center [223, 60] width 10 height 10
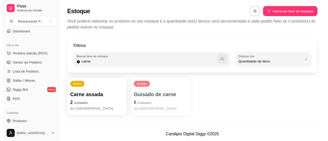
scroll to position [37, 0]
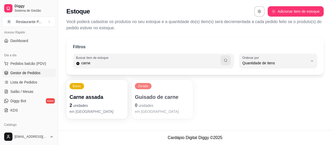
click at [31, 72] on span "Gestor de Pedidos" at bounding box center [25, 72] width 30 height 5
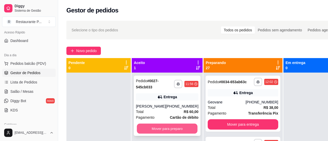
click at [171, 133] on button "Mover para preparo" at bounding box center [167, 129] width 61 height 10
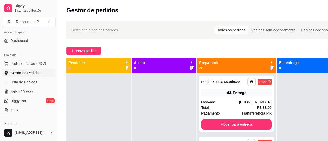
click at [270, 67] on icon at bounding box center [272, 68] width 4 height 4
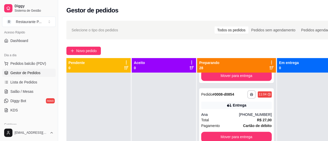
scroll to position [400, 0]
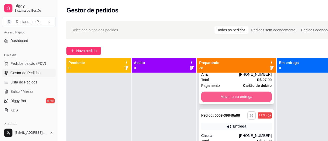
click at [252, 102] on button "Mover para entrega" at bounding box center [236, 97] width 71 height 10
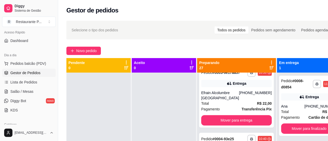
scroll to position [134, 0]
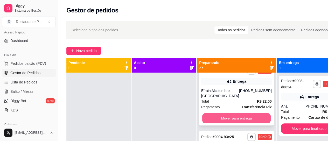
click at [229, 123] on button "Mover para entrega" at bounding box center [236, 118] width 68 height 10
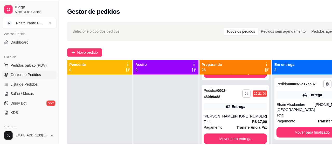
scroll to position [0, 0]
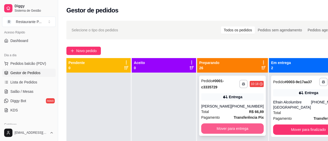
click at [248, 125] on button "Mover para entrega" at bounding box center [232, 128] width 63 height 10
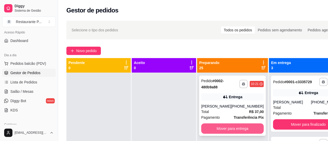
click at [239, 126] on button "Mover para entrega" at bounding box center [232, 128] width 63 height 10
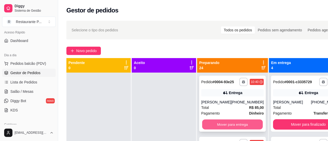
click at [238, 127] on button "Mover para entrega" at bounding box center [232, 125] width 61 height 10
click at [244, 122] on button "Mover para entrega" at bounding box center [232, 125] width 61 height 10
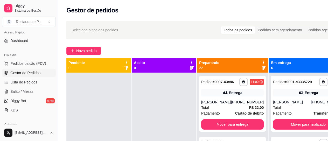
click at [323, 59] on div "Em entrega 6" at bounding box center [308, 65] width 79 height 15
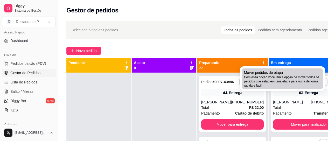
click at [254, 76] on span "Com essa opção você tem a opção de mover todos os pedidos que estão em uma etap…" at bounding box center [282, 81] width 77 height 12
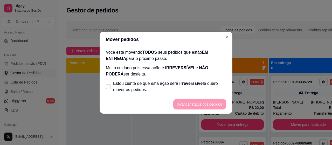
click at [105, 85] on label "Estou ciente de que esta ação será irreverssível e quero mover os pedidos." at bounding box center [166, 86] width 125 height 17
click at [106, 87] on input "Estou ciente de que esta ação será irreverssível e quero mover os pedidos." at bounding box center [107, 88] width 3 height 3
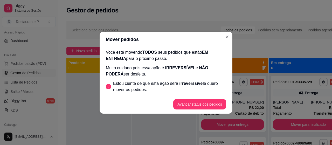
click at [107, 85] on span at bounding box center [108, 86] width 5 height 5
click at [107, 87] on input "Estou ciente de que esta ação será irreverssível e quero mover os pedidos." at bounding box center [107, 88] width 3 height 3
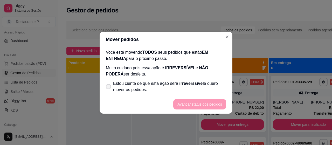
click at [108, 82] on label "Estou ciente de que esta ação será irreverssível e quero mover os pedidos." at bounding box center [166, 86] width 125 height 17
click at [108, 87] on input "Estou ciente de que esta ação será irreverssível e quero mover os pedidos." at bounding box center [107, 88] width 3 height 3
checkbox input "true"
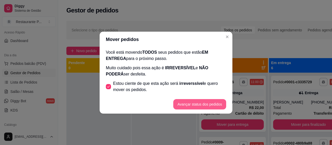
click at [192, 106] on button "Avançar status dos pedidos" at bounding box center [199, 104] width 53 height 10
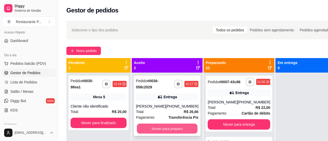
click at [169, 128] on button "Mover para preparo" at bounding box center [167, 129] width 61 height 10
click at [169, 127] on button "Mover para preparo" at bounding box center [167, 128] width 63 height 10
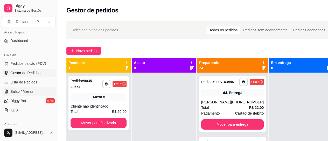
click at [13, 91] on span "Salão / Mesas" at bounding box center [21, 91] width 23 height 5
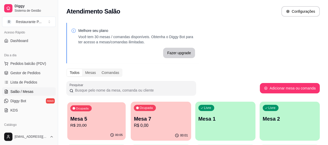
click at [74, 124] on p "R$ 20,00" at bounding box center [96, 125] width 52 height 6
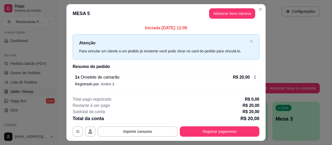
click at [215, 5] on header "MESA 5 Adicionar itens na mesa" at bounding box center [165, 13] width 199 height 19
click at [233, 20] on header "MESA 5 Adicionar itens na mesa" at bounding box center [165, 13] width 199 height 19
click at [235, 16] on button "Adicionar itens na mesa" at bounding box center [232, 14] width 45 height 10
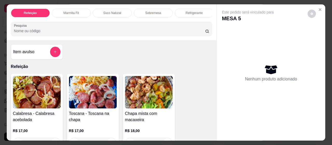
click at [190, 6] on div "Refeição Marmita Fit Suco Natural Sobremesa Refrigerante Pesquisa" at bounding box center [112, 22] width 210 height 36
click at [193, 9] on div "Refrigerante" at bounding box center [194, 13] width 39 height 9
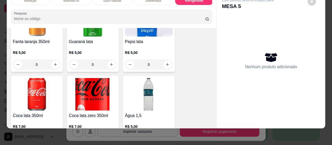
scroll to position [1324, 0]
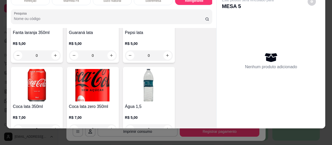
click at [38, 73] on img at bounding box center [37, 85] width 48 height 32
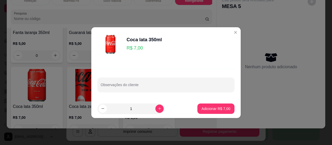
click at [206, 113] on button "Adicionar R$ 7,00" at bounding box center [215, 109] width 37 height 10
type input "1"
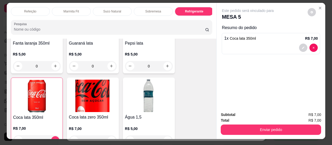
scroll to position [1, 0]
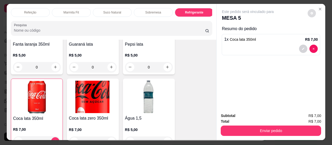
click at [311, 12] on icon "decrease-product-quantity" at bounding box center [312, 13] width 3 height 3
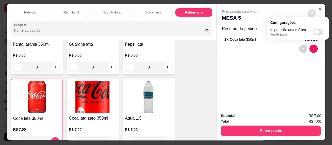
click at [316, 32] on span "Automatic updates" at bounding box center [316, 32] width 5 height 4
click at [316, 32] on input "Automatic updates" at bounding box center [314, 33] width 3 height 3
click at [319, 29] on span "Automatic updates" at bounding box center [318, 32] width 10 height 6
click at [316, 32] on input "Automatic updates" at bounding box center [314, 33] width 3 height 3
checkbox input "false"
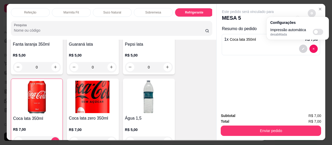
click at [271, 58] on div "Este pedido será vinculado para MESA 5 Resumo do pedido 1 x Coca lata 350ml R$ …" at bounding box center [271, 56] width 109 height 105
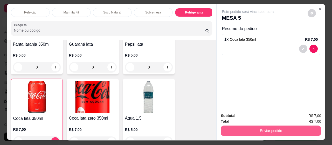
click at [274, 126] on button "Enviar pedido" at bounding box center [271, 131] width 100 height 10
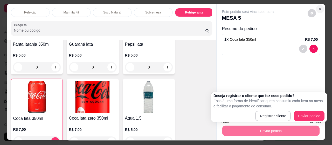
click at [321, 5] on button "Close" at bounding box center [320, 9] width 8 height 8
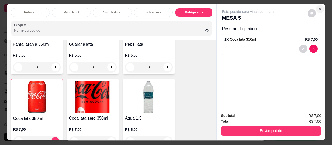
click at [321, 6] on button "Close" at bounding box center [320, 9] width 8 height 8
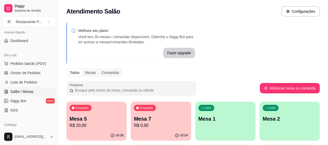
click at [91, 131] on div "00:08" at bounding box center [96, 135] width 60 height 10
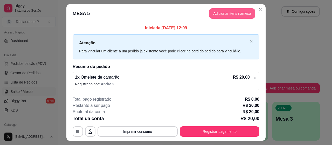
click at [221, 15] on button "Adicionar itens na mesa" at bounding box center [232, 13] width 46 height 10
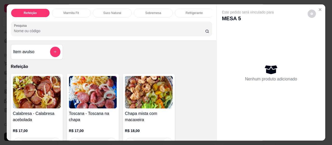
click at [191, 11] on p "Refrigerante" at bounding box center [194, 13] width 17 height 4
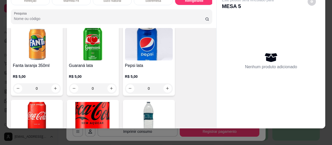
scroll to position [1324, 0]
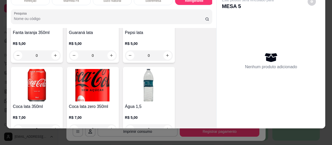
click at [22, 88] on img at bounding box center [37, 85] width 48 height 32
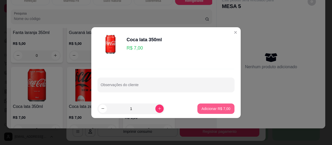
click at [220, 109] on p "Adicionar R$ 7,00" at bounding box center [216, 108] width 29 height 5
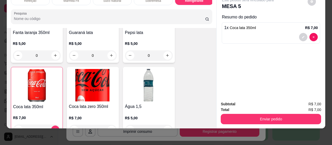
type input "1"
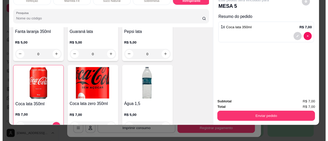
scroll to position [0, 0]
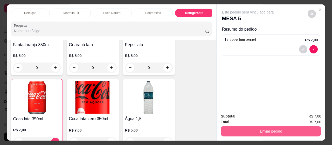
click at [267, 129] on button "Enviar pedido" at bounding box center [271, 131] width 100 height 10
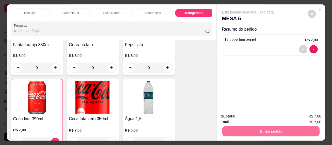
click at [306, 115] on button "Enviar pedido" at bounding box center [307, 117] width 29 height 10
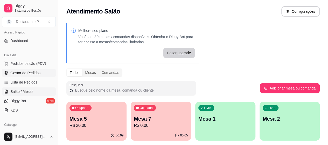
click at [22, 72] on span "Gestor de Pedidos" at bounding box center [25, 72] width 30 height 5
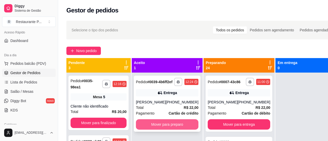
click at [170, 130] on button "Mover para preparo" at bounding box center [167, 124] width 63 height 10
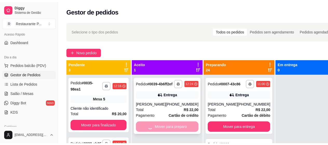
scroll to position [15, 0]
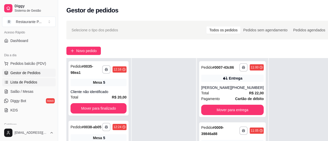
click at [31, 80] on span "Lista de Pedidos" at bounding box center [23, 82] width 27 height 5
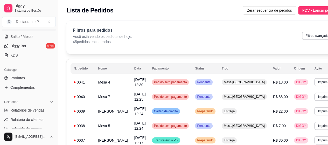
scroll to position [95, 0]
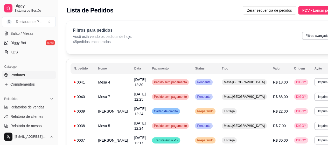
click at [22, 73] on span "Produtos" at bounding box center [17, 74] width 15 height 5
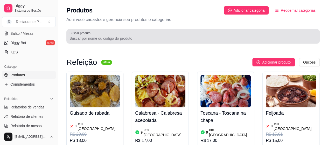
click at [123, 37] on input "Buscar produto" at bounding box center [193, 38] width 247 height 5
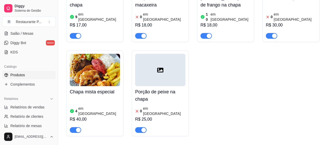
scroll to position [155, 0]
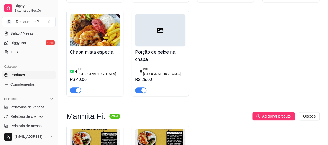
type input "chapa"
click at [76, 87] on span "button" at bounding box center [75, 90] width 11 height 6
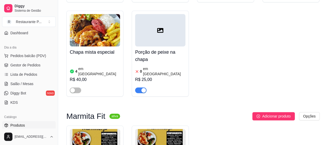
scroll to position [36, 0]
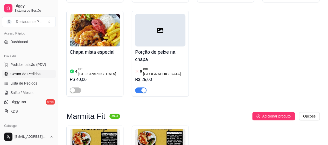
click at [36, 72] on span "Gestor de Pedidos" at bounding box center [25, 73] width 30 height 5
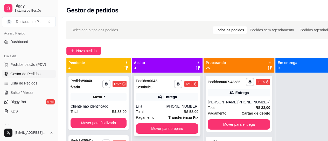
click at [171, 113] on div "Total R$ 58,00" at bounding box center [167, 112] width 63 height 6
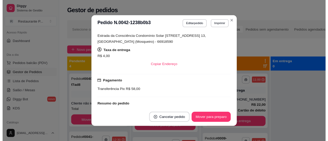
scroll to position [121, 0]
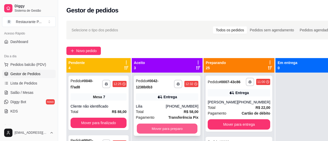
click at [172, 129] on button "Mover para preparo" at bounding box center [167, 129] width 61 height 10
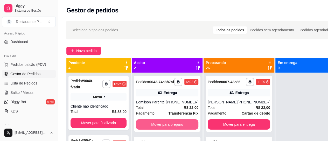
click at [170, 128] on button "Mover para preparo" at bounding box center [167, 124] width 63 height 10
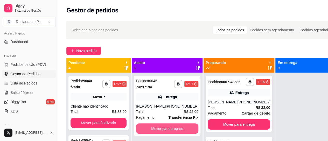
click at [170, 128] on button "Mover para preparo" at bounding box center [167, 128] width 63 height 10
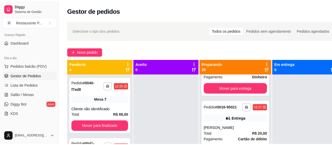
scroll to position [370, 0]
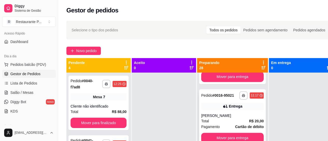
click at [219, 110] on div "Entrega" at bounding box center [232, 106] width 63 height 7
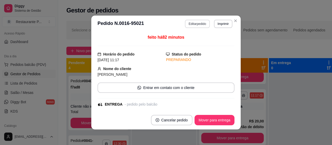
click at [196, 25] on button "Editar pedido" at bounding box center [197, 24] width 25 height 8
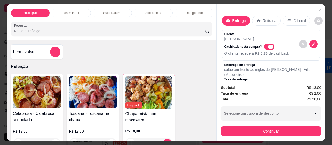
click at [268, 45] on span "Automatic updates" at bounding box center [270, 47] width 5 height 4
click at [265, 47] on input "Automatic updates" at bounding box center [265, 48] width 3 height 3
checkbox input "false"
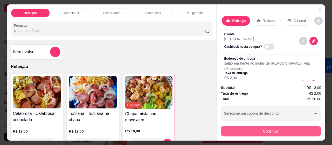
click at [286, 128] on button "Continuar" at bounding box center [271, 131] width 100 height 10
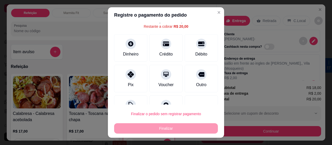
scroll to position [39, 0]
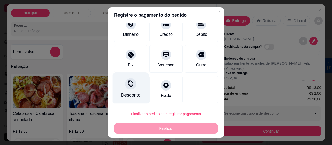
click at [132, 90] on div "Desconto" at bounding box center [131, 88] width 37 height 30
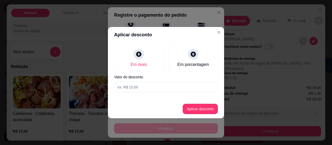
click at [140, 86] on input at bounding box center [166, 87] width 104 height 10
type input "0,10"
click at [197, 110] on button "Aplicar desconto" at bounding box center [200, 109] width 35 height 10
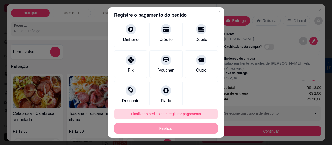
scroll to position [45, 0]
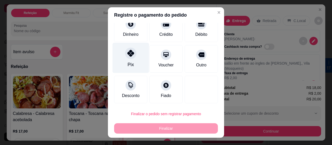
click at [121, 60] on div "Pix" at bounding box center [131, 58] width 37 height 30
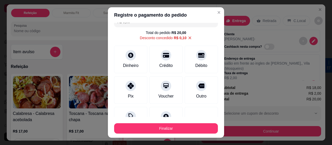
scroll to position [0, 0]
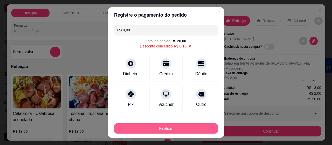
click at [173, 127] on button "Finalizar" at bounding box center [166, 128] width 104 height 10
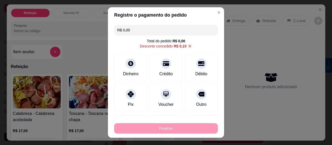
type input "-R$ 20,00"
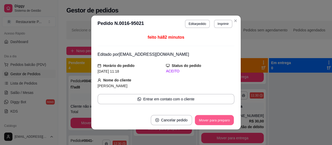
click at [215, 117] on button "Mover para preparo" at bounding box center [214, 120] width 39 height 10
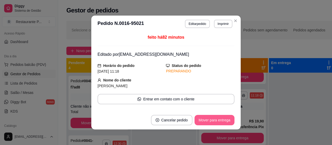
click at [221, 119] on button "Mover para entrega" at bounding box center [215, 120] width 40 height 10
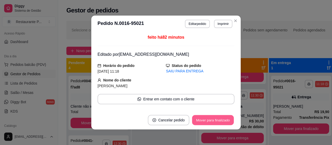
click at [221, 119] on button "Mover para finalizado" at bounding box center [213, 120] width 42 height 10
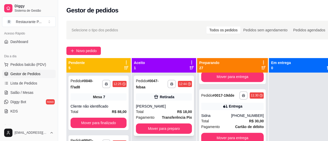
click at [185, 108] on div "[PERSON_NAME]" at bounding box center [164, 106] width 56 height 5
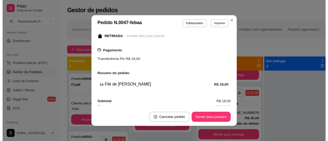
scroll to position [70, 0]
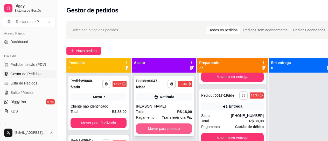
click at [156, 125] on button "Mover para preparo" at bounding box center [164, 128] width 56 height 10
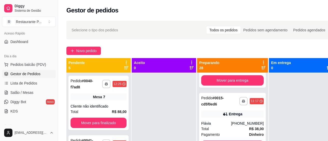
scroll to position [311, 0]
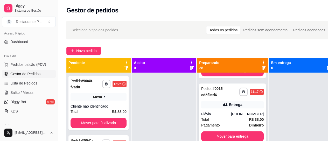
click at [215, 116] on div "Flávia" at bounding box center [216, 114] width 30 height 5
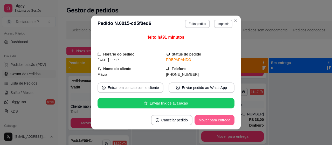
click at [217, 119] on button "Mover para entrega" at bounding box center [215, 120] width 40 height 10
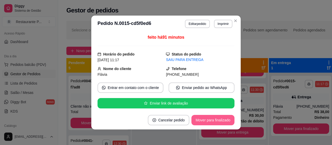
click at [217, 119] on button "Mover para finalizado" at bounding box center [212, 120] width 43 height 10
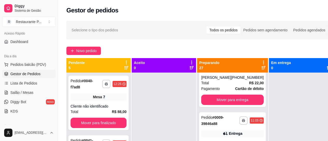
scroll to position [34, 0]
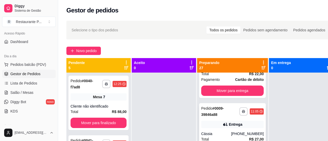
click at [215, 117] on strong "# 0009-39846a88" at bounding box center [212, 111] width 23 height 10
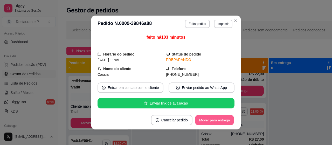
click at [220, 118] on button "Mover para entrega" at bounding box center [214, 120] width 39 height 10
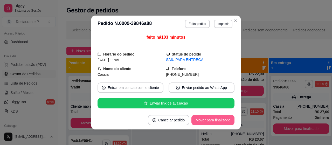
click at [220, 118] on button "Mover para finalizado" at bounding box center [212, 120] width 43 height 10
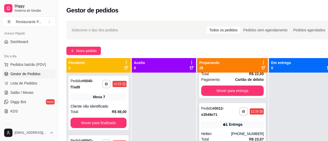
click at [230, 127] on div "Entrega" at bounding box center [235, 124] width 13 height 5
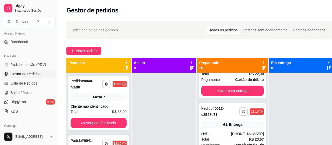
click at [212, 120] on button "Mover para entrega" at bounding box center [215, 120] width 40 height 10
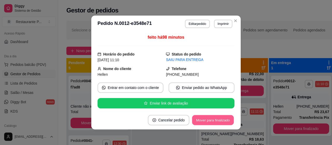
click at [212, 120] on button "Mover para finalizado" at bounding box center [213, 120] width 42 height 10
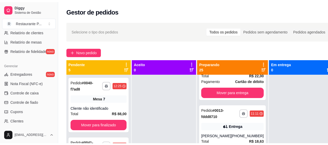
scroll to position [184, 0]
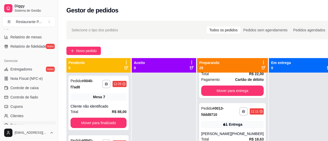
click at [17, 126] on span "Estoque" at bounding box center [16, 125] width 13 height 5
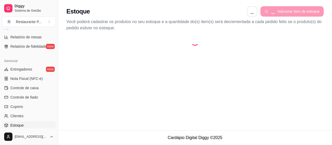
select select "QUANTITY_ORDER"
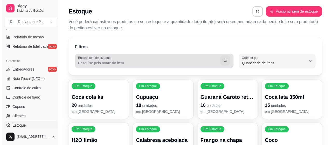
scroll to position [5, 0]
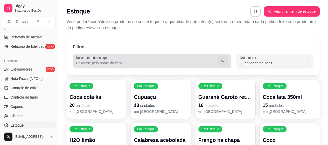
click at [106, 68] on div "Buscar item de estoque" at bounding box center [152, 61] width 159 height 15
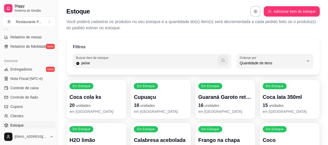
type input "peixe"
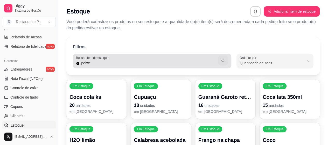
click at [224, 59] on icon "button" at bounding box center [223, 60] width 3 height 3
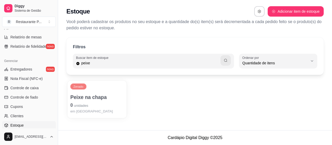
click at [92, 107] on p "0 unidades" at bounding box center [96, 105] width 53 height 7
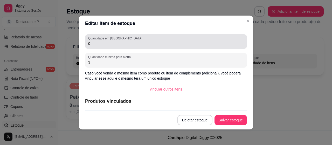
click at [102, 46] on div "0" at bounding box center [166, 41] width 156 height 10
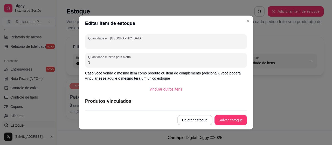
type input "3"
type input "2"
click at [226, 120] on button "Salvar estoque" at bounding box center [231, 120] width 32 height 10
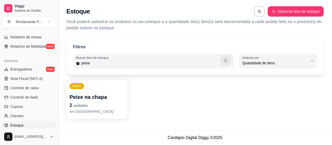
click at [57, 98] on button "Toggle Sidebar" at bounding box center [58, 72] width 4 height 145
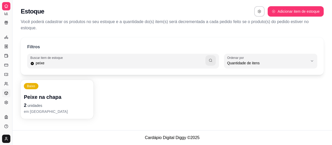
scroll to position [123, 0]
click at [13, 86] on button "Toggle Sidebar" at bounding box center [12, 72] width 4 height 145
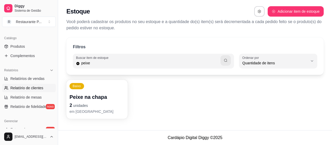
scroll to position [120, 0]
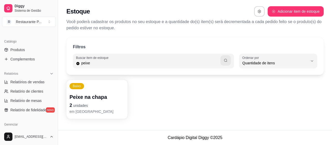
drag, startPoint x: 56, startPoint y: 86, endPoint x: 62, endPoint y: 87, distance: 6.3
click at [62, 87] on div "Diggy Sistema de Gestão R Restaurante P ... Loja aberta Diggy Pro + 30 Renovaçã…" at bounding box center [166, 72] width 332 height 145
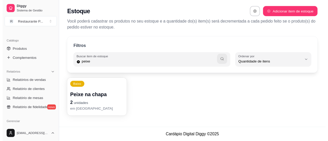
scroll to position [0, 0]
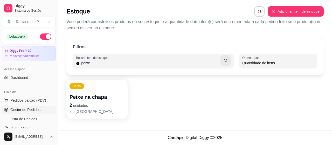
click at [26, 108] on span "Gestor de Pedidos" at bounding box center [25, 109] width 30 height 5
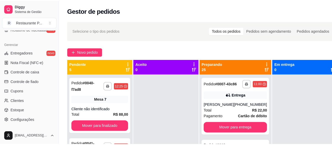
scroll to position [203, 0]
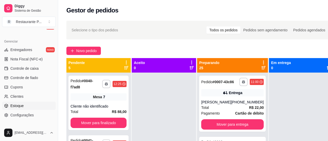
click at [20, 105] on span "Estoque" at bounding box center [16, 105] width 13 height 5
select select "QUANTITY_ORDER"
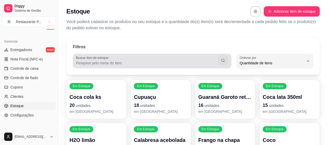
click at [95, 57] on label "Buscar item de estoque" at bounding box center [93, 58] width 34 height 4
click at [95, 60] on input "Buscar item de estoque" at bounding box center [147, 62] width 142 height 5
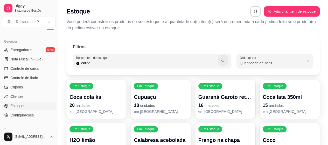
type input "carne"
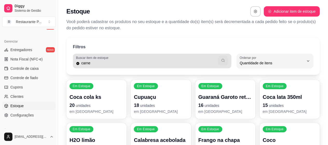
click at [222, 62] on icon "button" at bounding box center [223, 60] width 4 height 4
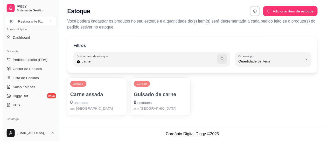
scroll to position [35, 0]
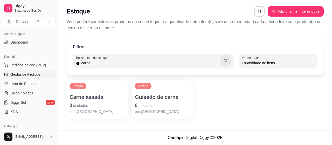
click at [36, 72] on span "Gestor de Pedidos" at bounding box center [25, 74] width 30 height 5
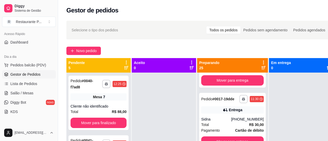
scroll to position [177, 0]
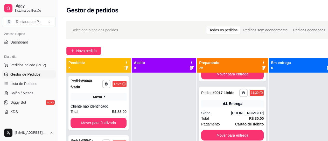
click at [221, 120] on div "Total R$ 30,00" at bounding box center [232, 119] width 63 height 6
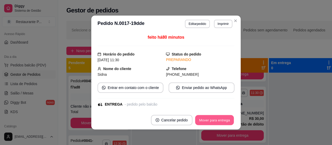
click at [216, 121] on button "Mover para entrega" at bounding box center [214, 120] width 39 height 10
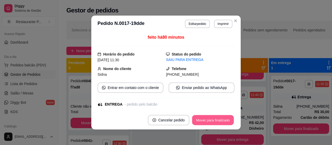
click at [216, 121] on button "Mover para finalizado" at bounding box center [213, 120] width 42 height 10
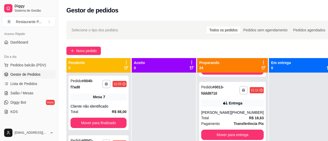
scroll to position [65, 0]
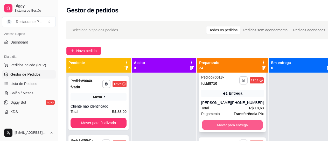
click at [241, 126] on button "Mover para entrega" at bounding box center [232, 125] width 61 height 10
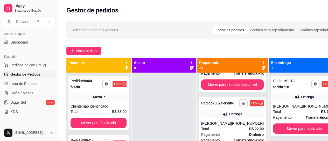
scroll to position [322, 0]
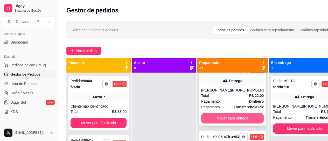
click at [252, 123] on button "Mover para entrega" at bounding box center [232, 118] width 63 height 10
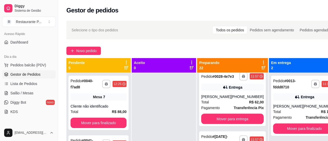
scroll to position [538, 0]
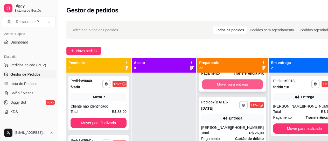
click at [251, 90] on button "Mover para entrega" at bounding box center [232, 85] width 61 height 10
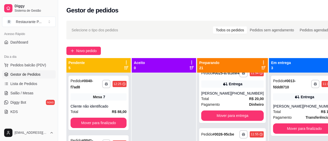
scroll to position [343, 0]
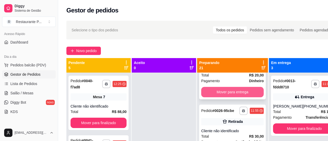
click at [246, 97] on button "Mover para entrega" at bounding box center [232, 92] width 63 height 10
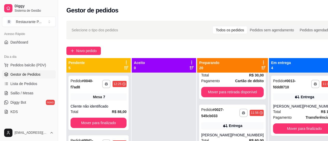
scroll to position [272, 0]
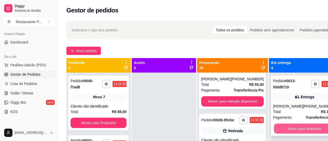
click at [302, 127] on button "Mover para finalizado" at bounding box center [304, 129] width 61 height 10
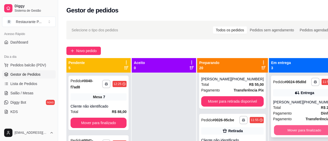
click at [299, 130] on button "Mover para finalizado" at bounding box center [304, 130] width 61 height 10
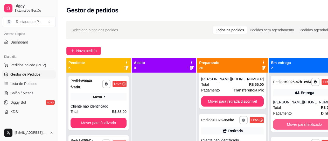
click at [299, 130] on button "Mover para finalizado" at bounding box center [304, 124] width 63 height 10
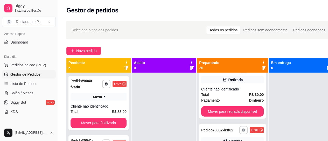
scroll to position [597, 0]
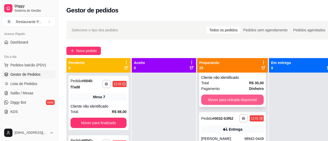
click at [238, 105] on button "Mover para retirada disponível" at bounding box center [232, 100] width 63 height 10
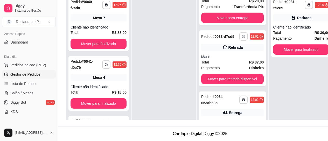
scroll to position [607, 0]
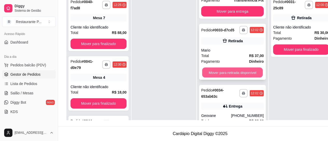
click at [249, 78] on button "Mover para retirada disponível" at bounding box center [232, 73] width 61 height 10
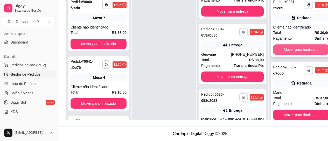
click at [285, 45] on button "Mover para finalizado" at bounding box center [301, 49] width 56 height 10
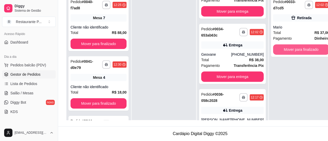
click at [285, 45] on button "Mover para finalizado" at bounding box center [301, 49] width 56 height 10
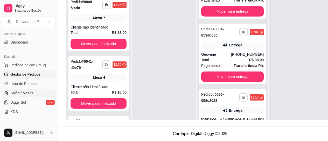
click at [24, 91] on span "Salão / Mesas" at bounding box center [21, 93] width 23 height 5
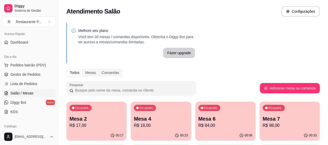
click at [198, 118] on p "Mesa 6" at bounding box center [225, 118] width 54 height 7
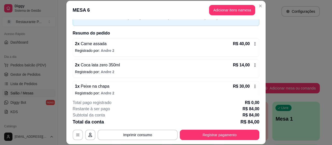
scroll to position [35, 0]
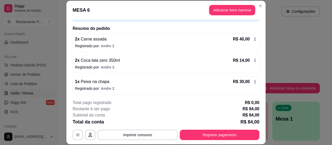
click at [253, 39] on icon at bounding box center [255, 39] width 4 height 4
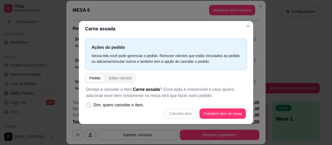
click at [86, 104] on span at bounding box center [88, 104] width 5 height 5
click at [86, 106] on input "Sim, quero cancelar o item." at bounding box center [87, 107] width 3 height 3
checkbox input "true"
click at [182, 112] on button "Cancelar item" at bounding box center [180, 113] width 32 height 10
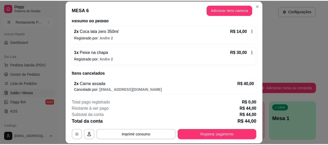
scroll to position [43, 0]
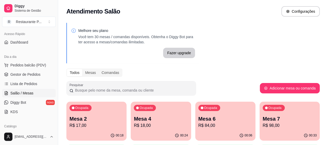
drag, startPoint x: 57, startPoint y: 59, endPoint x: 71, endPoint y: 64, distance: 15.1
click at [71, 64] on div "Diggy Sistema de Gestão R Restaurante P ... Loja aberta Diggy Pro + 30 Renovaçã…" at bounding box center [164, 124] width 328 height 248
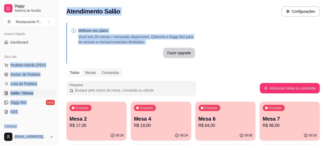
drag, startPoint x: 52, startPoint y: 60, endPoint x: 62, endPoint y: 66, distance: 11.5
click at [61, 66] on div "Diggy Sistema de Gestão R Restaurante P ... Loja aberta Diggy Pro + 30 Renovaçã…" at bounding box center [164, 124] width 328 height 248
click at [100, 67] on div "Melhore seu plano Você tem 30 mesas / comandas disponíveis. Obtenha o Diggy Bot…" at bounding box center [193, 126] width 270 height 213
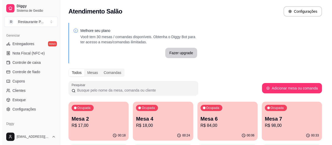
scroll to position [210, 0]
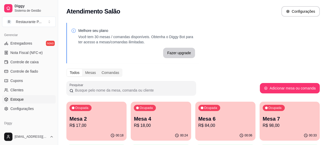
click at [20, 98] on span "Estoque" at bounding box center [16, 99] width 13 height 5
select select "QUANTITY_ORDER"
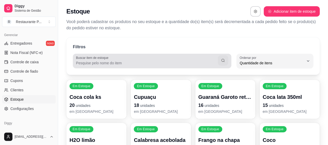
click at [96, 59] on label "Buscar item de estoque" at bounding box center [93, 58] width 34 height 4
click at [96, 60] on input "Buscar item de estoque" at bounding box center [147, 62] width 142 height 5
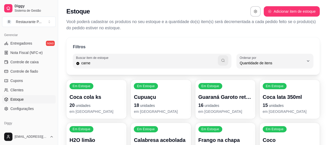
type input "carne"
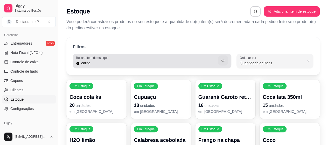
click at [222, 56] on button "button" at bounding box center [223, 61] width 10 height 10
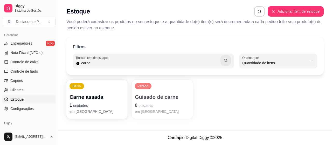
click at [103, 96] on p "Carne assada" at bounding box center [97, 96] width 55 height 7
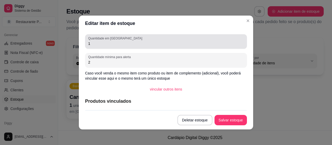
click at [106, 42] on input "1" at bounding box center [166, 43] width 156 height 5
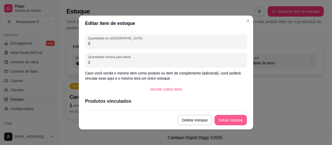
type input "0"
click at [228, 120] on button "Salvar estoque" at bounding box center [231, 120] width 32 height 10
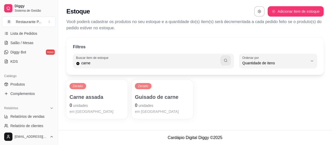
scroll to position [210, 0]
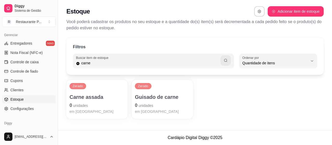
drag, startPoint x: 57, startPoint y: 98, endPoint x: 61, endPoint y: 99, distance: 4.3
click at [60, 99] on div "Diggy Sistema de Gestão R Restaurante P ... Loja aberta Diggy Pro + 30 Renovaçã…" at bounding box center [166, 72] width 332 height 145
drag, startPoint x: 56, startPoint y: 100, endPoint x: 68, endPoint y: 73, distance: 29.7
click at [68, 73] on div "Diggy Sistema de Gestão R Restaurante P ... Loja aberta Diggy Pro + 30 Renovaçã…" at bounding box center [166, 72] width 332 height 145
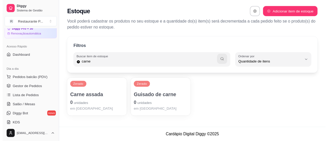
scroll to position [20, 0]
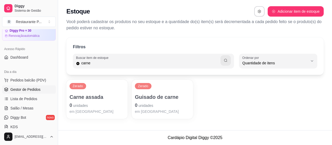
click at [24, 87] on span "Gestor de Pedidos" at bounding box center [25, 89] width 30 height 5
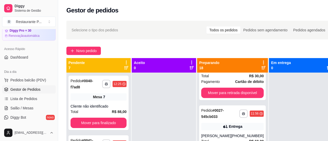
scroll to position [313, 0]
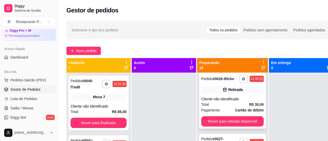
click at [251, 107] on strong "R$ 30,00" at bounding box center [256, 104] width 15 height 4
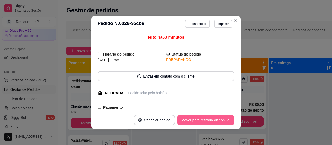
click at [200, 116] on button "Mover para retirada disponível" at bounding box center [205, 120] width 57 height 10
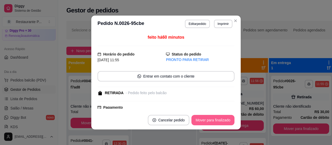
click at [199, 115] on button "Mover para finalizado" at bounding box center [212, 120] width 43 height 10
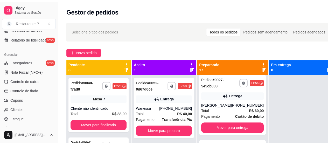
scroll to position [193, 0]
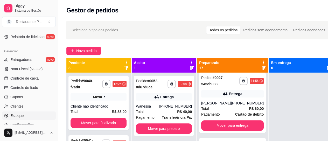
click at [15, 116] on span "Estoque" at bounding box center [16, 115] width 13 height 5
select select "QUANTITY_ORDER"
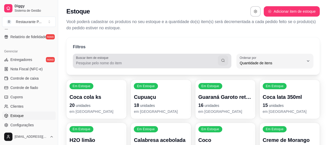
click at [121, 63] on input "Buscar item de estoque" at bounding box center [147, 62] width 142 height 5
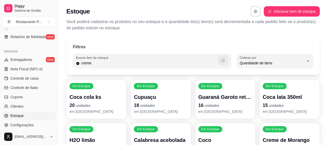
type input "creme"
click at [226, 62] on button "button" at bounding box center [223, 60] width 10 height 10
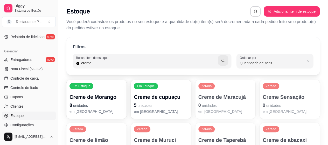
click at [149, 100] on p "Creme de cupuaçu" at bounding box center [161, 96] width 54 height 7
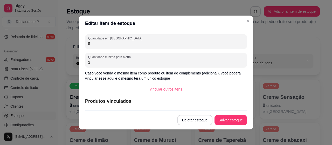
click at [107, 42] on input "5" at bounding box center [166, 43] width 156 height 5
type input "4"
click at [229, 121] on button "Salvar estoque" at bounding box center [231, 120] width 32 height 10
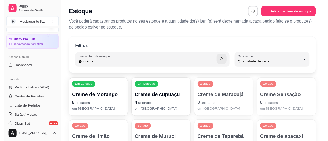
scroll to position [2, 0]
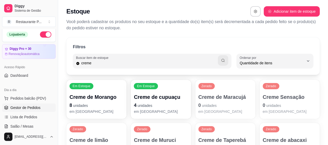
click at [32, 109] on span "Gestor de Pedidos" at bounding box center [25, 107] width 30 height 5
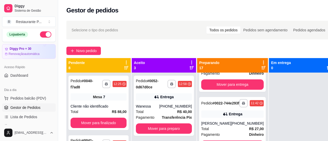
scroll to position [187, 0]
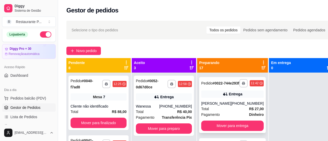
click at [238, 106] on div "[PHONE_NUMBER]" at bounding box center [247, 103] width 33 height 5
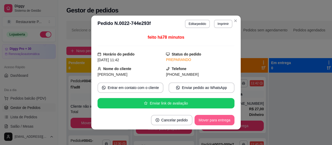
click at [220, 120] on button "Mover para entrega" at bounding box center [215, 120] width 40 height 10
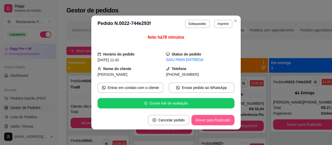
click at [220, 120] on button "Mover para finalizado" at bounding box center [212, 120] width 43 height 10
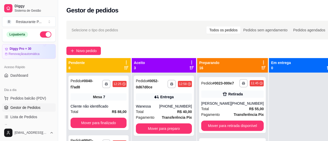
scroll to position [0, 0]
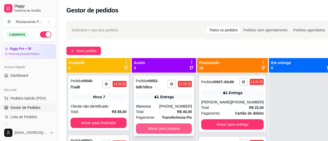
click at [169, 126] on button "Mover para preparo" at bounding box center [164, 128] width 56 height 10
click at [161, 127] on button "Mover para preparo" at bounding box center [164, 129] width 54 height 10
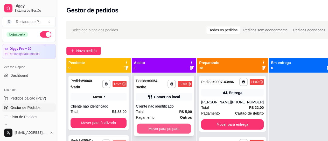
click at [167, 129] on button "Mover para preparo" at bounding box center [164, 129] width 54 height 10
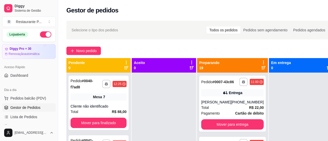
click at [262, 68] on icon at bounding box center [263, 68] width 4 height 4
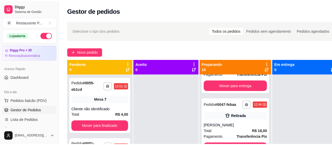
scroll to position [223, 0]
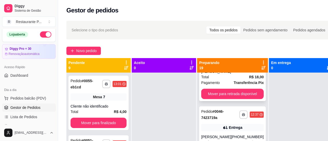
click at [245, 85] on strong "Transferência Pix" at bounding box center [249, 83] width 30 height 4
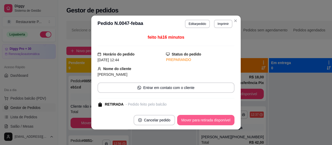
click at [201, 118] on button "Mover para retirada disponível" at bounding box center [205, 120] width 57 height 10
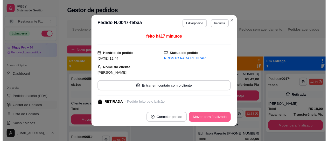
scroll to position [161, 0]
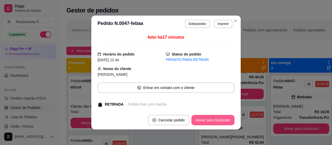
click at [207, 121] on button "Mover para finalizado" at bounding box center [212, 120] width 43 height 10
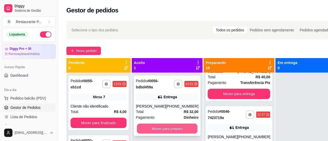
click at [163, 132] on button "Mover para preparo" at bounding box center [167, 129] width 61 height 10
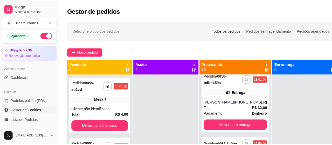
scroll to position [64, 0]
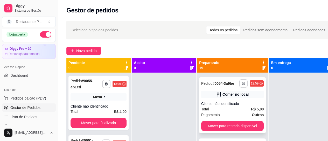
click at [246, 106] on div "Cliente não identificado" at bounding box center [232, 103] width 63 height 5
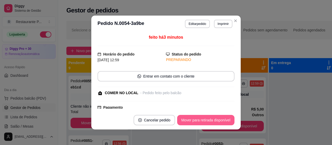
click at [210, 115] on button "Mover para retirada disponível" at bounding box center [205, 120] width 57 height 10
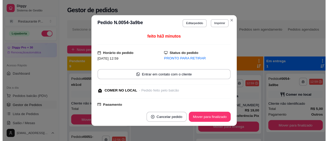
scroll to position [0, 0]
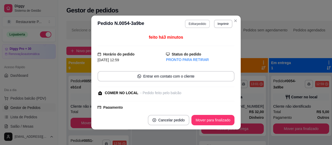
click at [194, 23] on button "Editar pedido" at bounding box center [197, 24] width 25 height 8
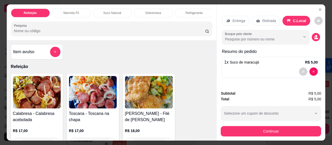
click at [314, 17] on button "decrease-product-quantity" at bounding box center [318, 21] width 8 height 8
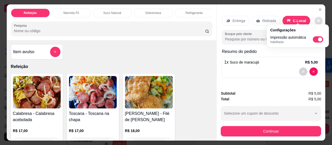
click at [317, 38] on span "Automatic updates" at bounding box center [318, 39] width 10 height 6
click at [316, 39] on input "Automatic updates" at bounding box center [314, 40] width 3 height 3
checkbox input "false"
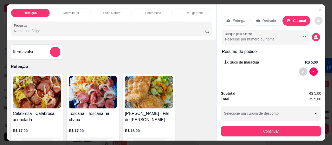
click at [279, 70] on div at bounding box center [271, 71] width 94 height 8
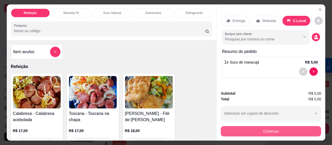
click at [266, 129] on button "Continuar" at bounding box center [271, 131] width 100 height 10
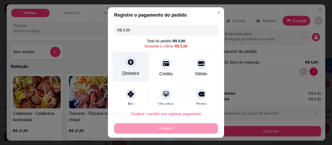
click at [122, 69] on div "Dinheiro" at bounding box center [131, 67] width 37 height 30
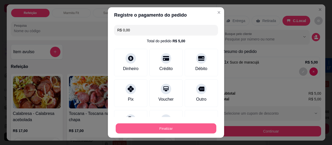
click at [164, 125] on button "Finalizar" at bounding box center [166, 128] width 101 height 10
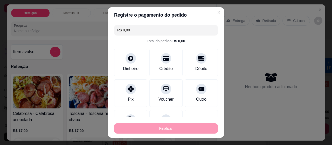
type input "-R$ 5,00"
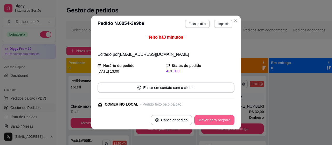
click at [217, 118] on button "Mover para preparo" at bounding box center [214, 120] width 40 height 10
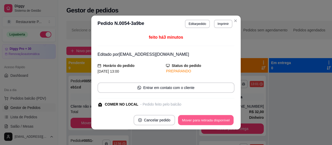
click at [213, 119] on button "Mover para retirada disponível" at bounding box center [206, 120] width 56 height 10
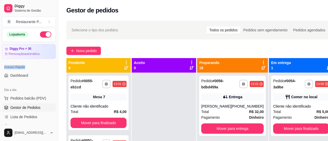
drag, startPoint x: 54, startPoint y: 57, endPoint x: 53, endPoint y: 69, distance: 12.2
click at [53, 68] on div "Loja aberta Diggy Pro + 30 Renovação automática Acesso Rápido Dashboard Dia a d…" at bounding box center [29, 76] width 58 height 95
drag, startPoint x: 56, startPoint y: 56, endPoint x: 55, endPoint y: 74, distance: 17.9
click at [55, 74] on div "Diggy Sistema de Gestão R Restaurante P ... Loja aberta Diggy Pro + 30 Renovaçã…" at bounding box center [29, 70] width 58 height 141
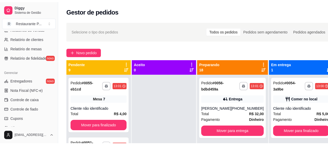
scroll to position [177, 0]
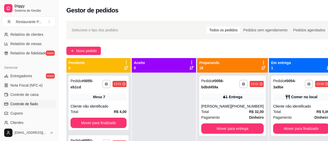
click at [36, 102] on span "Controle de fiado" at bounding box center [24, 103] width 28 height 5
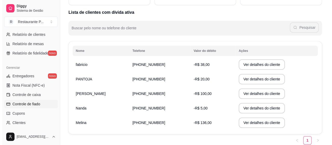
scroll to position [50, 0]
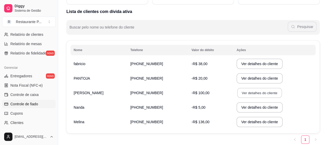
click at [237, 91] on button "Ver detalhes do cliente" at bounding box center [259, 93] width 45 height 10
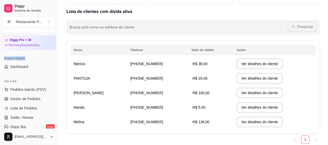
scroll to position [9, 0]
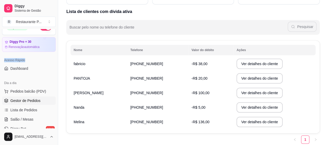
click at [35, 97] on link "Gestor de Pedidos" at bounding box center [29, 101] width 54 height 8
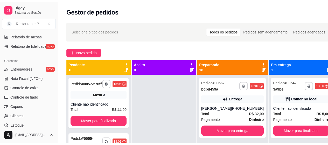
scroll to position [190, 0]
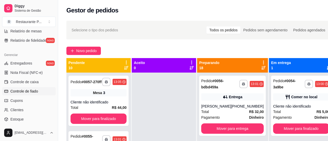
click at [38, 89] on link "Controle de fiado" at bounding box center [29, 91] width 54 height 8
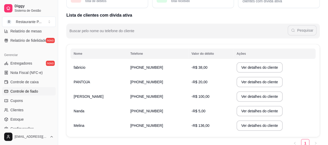
scroll to position [47, 0]
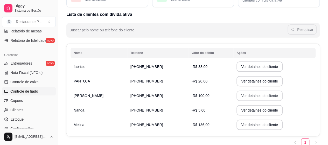
click at [250, 95] on button "Ver detalhes do cliente" at bounding box center [260, 96] width 46 height 10
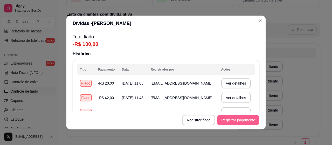
click at [233, 121] on button "Registrar pagamento" at bounding box center [238, 120] width 42 height 10
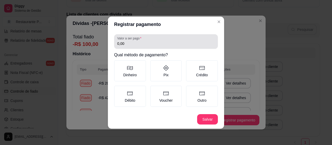
click at [140, 46] on div "0,00" at bounding box center [166, 41] width 98 height 10
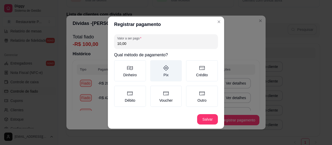
click at [167, 73] on label "Pix" at bounding box center [166, 70] width 32 height 21
click at [154, 64] on button "Pix" at bounding box center [152, 62] width 4 height 4
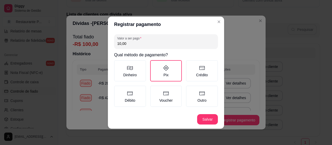
click at [129, 43] on input "10,00" at bounding box center [166, 43] width 98 height 5
type input "100,00"
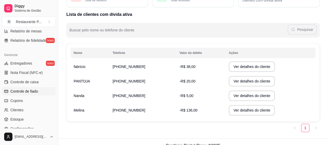
drag, startPoint x: 56, startPoint y: 94, endPoint x: 94, endPoint y: 72, distance: 44.4
click at [78, 75] on div "Diggy Sistema de Gestão R Restaurante P ... Loja aberta Diggy Pro + 30 Renovaçã…" at bounding box center [164, 53] width 328 height 200
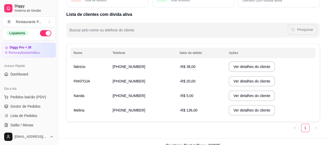
scroll to position [0, 0]
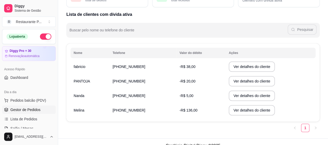
click at [42, 107] on link "Gestor de Pedidos" at bounding box center [29, 110] width 54 height 8
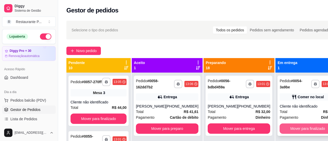
click at [299, 126] on button "Mover para finalizado" at bounding box center [308, 128] width 56 height 10
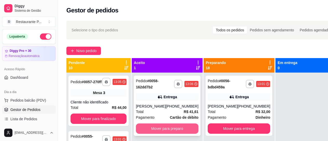
click at [150, 120] on div "**********" at bounding box center [167, 106] width 67 height 60
click at [183, 129] on button "Mover para preparo" at bounding box center [167, 129] width 61 height 10
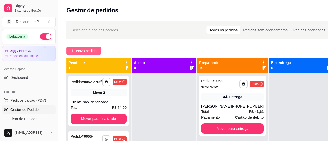
click at [89, 50] on span "Novo pedido" at bounding box center [86, 51] width 20 height 6
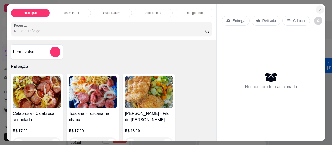
click at [319, 5] on button "Close" at bounding box center [320, 9] width 8 height 8
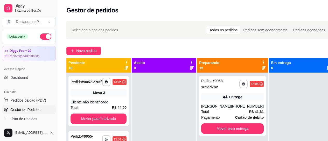
click at [261, 68] on icon at bounding box center [263, 68] width 4 height 4
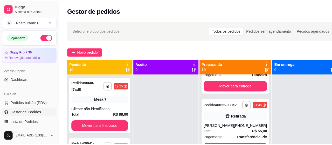
scroll to position [173, 0]
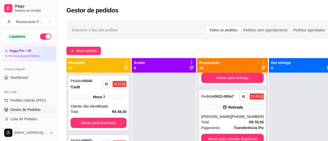
click at [214, 125] on div "**********" at bounding box center [232, 118] width 67 height 56
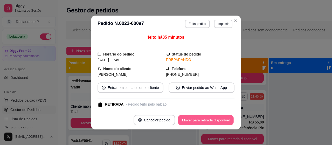
click at [212, 122] on button "Mover para retirada disponível" at bounding box center [206, 120] width 56 height 10
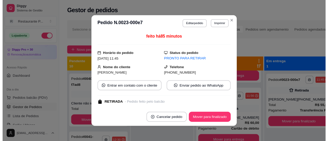
scroll to position [177, 0]
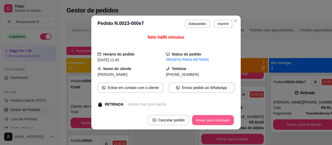
click at [212, 122] on button "Mover para finalizado" at bounding box center [213, 120] width 42 height 10
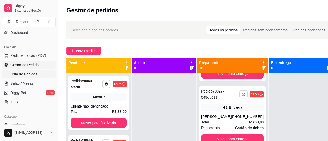
scroll to position [47, 0]
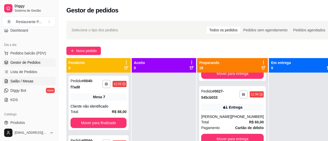
click at [35, 79] on link "Salão / Mesas" at bounding box center [29, 81] width 54 height 8
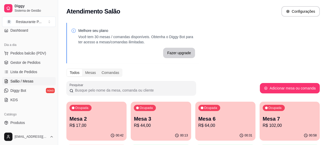
click at [263, 119] on p "Mesa 7" at bounding box center [290, 118] width 54 height 7
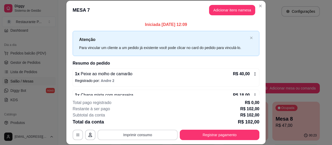
click at [138, 134] on button "Imprimir consumo" at bounding box center [138, 135] width 80 height 10
click at [186, 79] on p "Registrado por: Andre 2" at bounding box center [166, 80] width 182 height 5
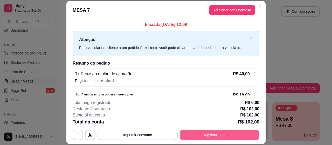
click at [211, 131] on button "Registrar pagamento" at bounding box center [220, 135] width 80 height 10
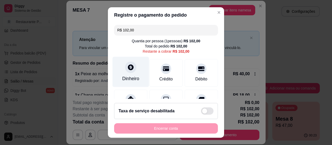
click at [129, 77] on div "Dinheiro" at bounding box center [130, 78] width 17 height 7
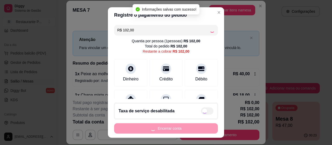
type input "R$ 0,00"
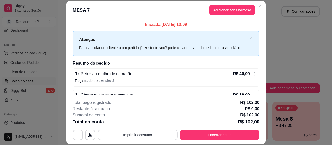
click at [145, 132] on button "Imprimir consumo" at bounding box center [138, 135] width 80 height 10
click at [135, 121] on button "Impressora" at bounding box center [138, 123] width 38 height 8
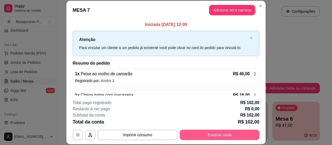
click at [218, 136] on button "Encerrar conta" at bounding box center [220, 135] width 80 height 10
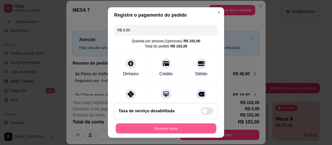
click at [149, 125] on button "Encerrar conta" at bounding box center [166, 128] width 101 height 10
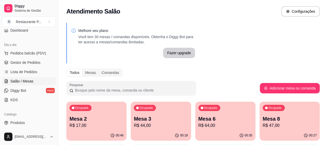
click at [82, 123] on p "R$ 17,00" at bounding box center [97, 125] width 54 height 6
click at [91, 112] on div "Ocupada Mesa 2 R$ 17,00" at bounding box center [96, 116] width 60 height 29
click at [28, 62] on span "Gestor de Pedidos" at bounding box center [25, 62] width 30 height 5
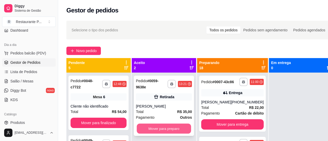
click at [161, 127] on button "Mover para preparo" at bounding box center [164, 129] width 54 height 10
click at [160, 127] on button "Mover para preparo" at bounding box center [164, 128] width 56 height 10
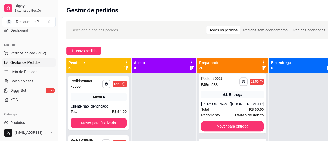
scroll to position [187, 0]
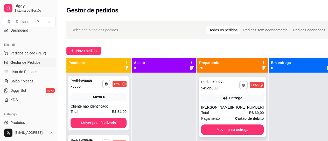
click at [247, 110] on div "[PHONE_NUMBER]" at bounding box center [247, 107] width 33 height 5
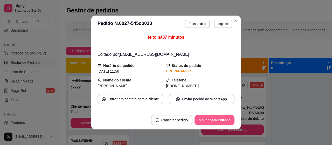
click at [226, 115] on button "Mover para entrega" at bounding box center [215, 120] width 40 height 10
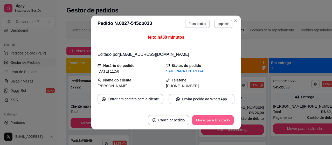
click at [219, 119] on button "Mover para finalizado" at bounding box center [213, 120] width 42 height 10
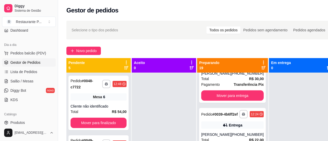
scroll to position [560, 0]
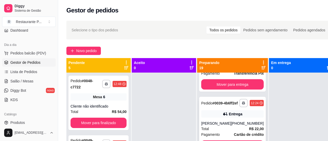
click at [229, 122] on div "**********" at bounding box center [232, 125] width 67 height 56
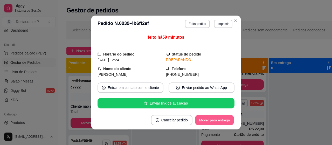
click at [223, 116] on button "Mover para entrega" at bounding box center [214, 120] width 39 height 10
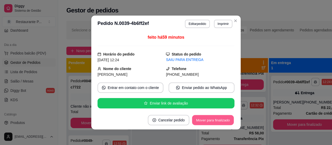
click at [223, 116] on button "Mover para finalizado" at bounding box center [213, 120] width 42 height 10
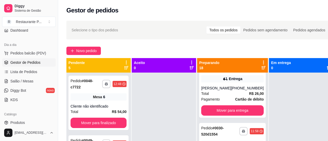
scroll to position [86, 0]
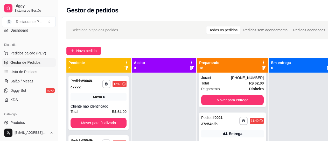
click at [222, 127] on div "Pedido # 0021-37e54e2b" at bounding box center [220, 121] width 38 height 12
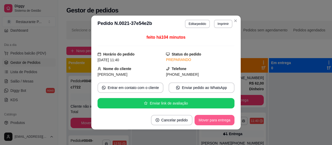
click at [208, 119] on button "Mover para entrega" at bounding box center [215, 120] width 40 height 10
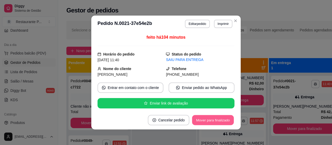
click at [208, 119] on button "Mover para finalizado" at bounding box center [213, 120] width 42 height 10
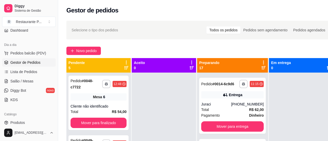
scroll to position [53, 0]
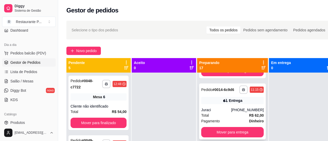
click at [244, 108] on div "**********" at bounding box center [232, 112] width 67 height 56
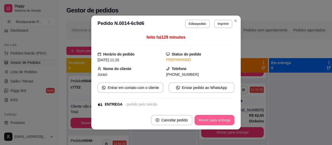
click at [215, 122] on button "Mover para entrega" at bounding box center [215, 120] width 40 height 10
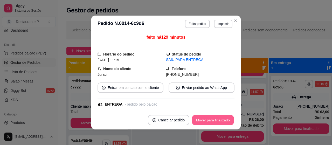
click at [215, 122] on button "Mover para finalizado" at bounding box center [213, 120] width 42 height 10
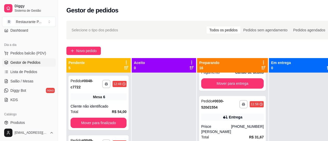
scroll to position [111, 0]
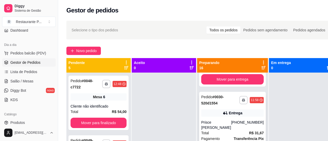
click at [217, 130] on div "Prisce [PERSON_NAME]" at bounding box center [216, 125] width 30 height 10
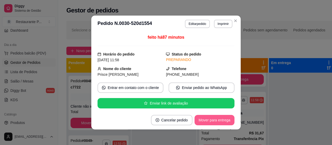
click at [217, 118] on button "Mover para entrega" at bounding box center [215, 120] width 40 height 10
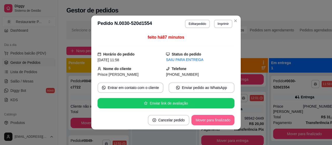
click at [217, 118] on button "Mover para finalizado" at bounding box center [212, 120] width 43 height 10
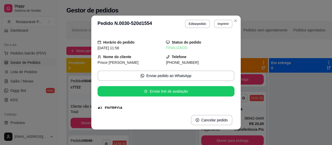
click at [230, 17] on header "**********" at bounding box center [165, 24] width 149 height 17
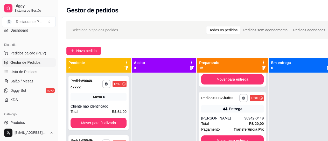
scroll to position [62, 0]
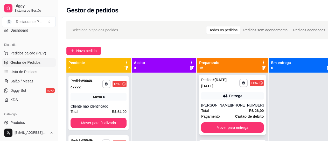
click at [252, 104] on div "**********" at bounding box center [232, 105] width 67 height 60
click at [224, 112] on div "Total R$ 26,00" at bounding box center [232, 111] width 63 height 6
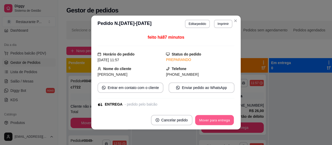
click at [215, 118] on button "Mover para entrega" at bounding box center [214, 120] width 39 height 10
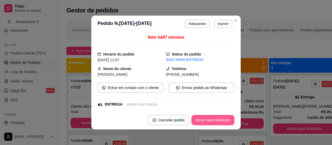
click at [215, 118] on button "Mover para finalizado" at bounding box center [212, 120] width 43 height 10
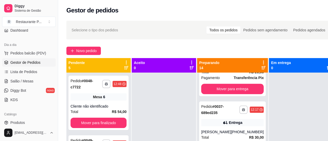
scroll to position [240, 0]
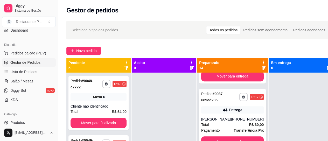
click at [240, 114] on div "Entrega" at bounding box center [232, 109] width 63 height 7
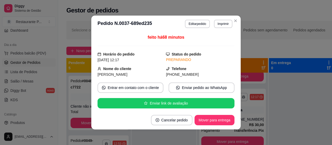
click at [205, 109] on div "feito há 68 minutos Horário do pedido [DATE] 12:17 Status do pedido PREPARANDO …" at bounding box center [165, 71] width 149 height 79
click at [208, 115] on button "Mover para entrega" at bounding box center [214, 120] width 39 height 10
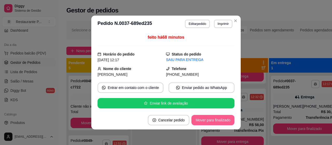
click at [202, 119] on button "Mover para finalizado" at bounding box center [212, 120] width 43 height 10
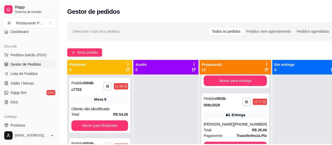
scroll to position [192, 0]
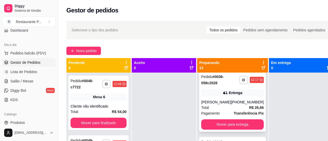
click at [243, 110] on div "Total R$ 26,66" at bounding box center [232, 108] width 63 height 6
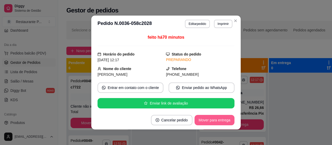
click at [226, 119] on button "Mover para entrega" at bounding box center [215, 120] width 40 height 10
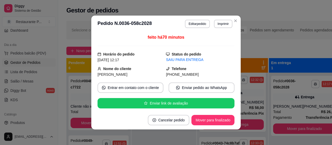
scroll to position [127, 0]
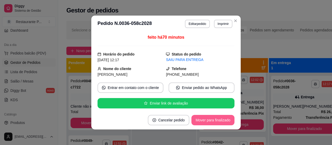
click at [224, 120] on button "Mover para finalizado" at bounding box center [212, 120] width 43 height 10
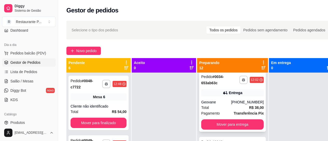
click at [249, 105] on div "[PHONE_NUMBER]" at bounding box center [247, 102] width 33 height 5
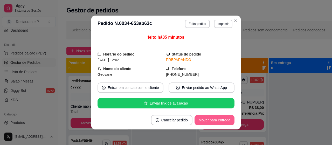
click at [217, 120] on button "Mover para entrega" at bounding box center [215, 120] width 40 height 10
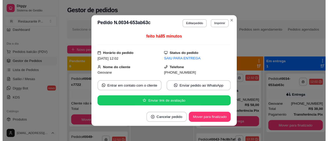
scroll to position [61, 0]
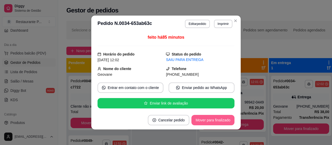
click at [217, 120] on button "Mover para finalizado" at bounding box center [212, 120] width 43 height 10
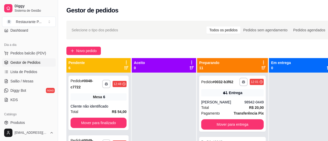
drag, startPoint x: 56, startPoint y: 57, endPoint x: 55, endPoint y: 63, distance: 6.1
click at [55, 63] on div "Diggy Sistema de Gestão R Restaurante P ... Loja aberta Diggy Pro + 30 Renovaçã…" at bounding box center [29, 70] width 58 height 141
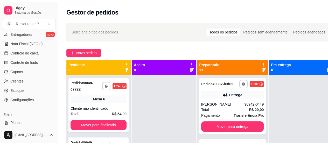
scroll to position [222, 0]
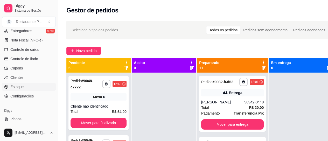
click at [22, 88] on span "Estoque" at bounding box center [16, 86] width 13 height 5
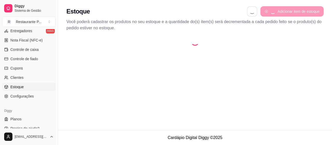
select select "QUANTITY_ORDER"
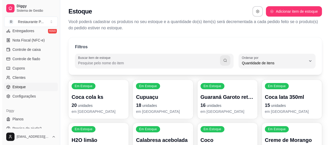
scroll to position [5, 0]
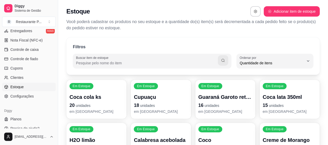
click at [93, 61] on input "Buscar item de estoque" at bounding box center [147, 62] width 142 height 5
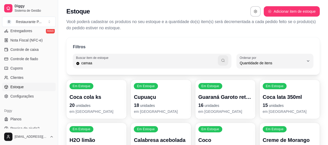
click at [223, 60] on icon "button" at bounding box center [223, 60] width 4 height 4
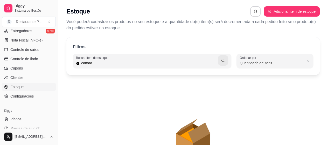
click at [120, 61] on input "camaa" at bounding box center [149, 62] width 138 height 5
type input "cama"
click at [220, 57] on button "button" at bounding box center [223, 60] width 10 height 10
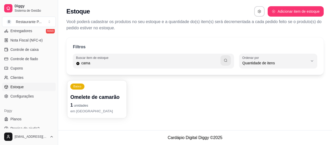
click at [96, 94] on p "Omelete de camarão" at bounding box center [96, 97] width 53 height 7
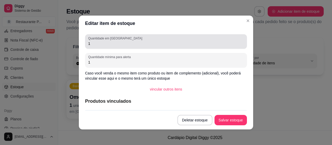
click at [123, 39] on div "1" at bounding box center [166, 41] width 156 height 10
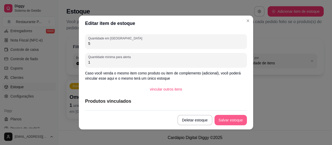
type input "5"
click at [227, 117] on button "Salvar estoque" at bounding box center [231, 120] width 32 height 10
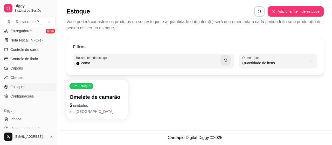
drag, startPoint x: 56, startPoint y: 118, endPoint x: 70, endPoint y: 117, distance: 14.3
click at [70, 117] on div "Diggy Sistema de Gestão R Restaurante P ... Loja aberta Diggy Pro + 30 Renovaçã…" at bounding box center [166, 72] width 332 height 145
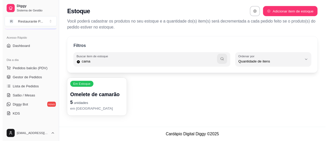
scroll to position [26, 0]
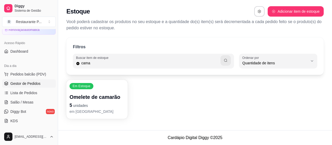
click at [28, 82] on span "Gestor de Pedidos" at bounding box center [25, 83] width 30 height 5
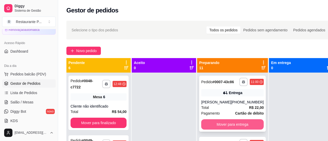
click at [234, 125] on button "Mover para entrega" at bounding box center [232, 124] width 63 height 10
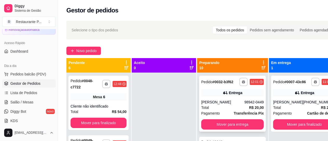
click at [240, 108] on div "Total R$ 20,00" at bounding box center [232, 108] width 63 height 6
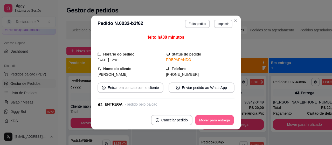
click at [222, 122] on button "Mover para entrega" at bounding box center [214, 120] width 39 height 10
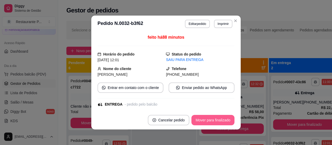
click at [221, 122] on button "Mover para finalizado" at bounding box center [212, 120] width 43 height 10
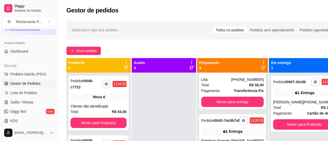
scroll to position [33, 0]
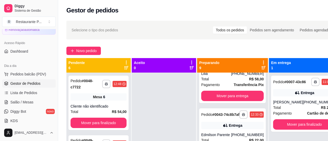
click at [221, 72] on div "Preparando 9" at bounding box center [232, 65] width 71 height 15
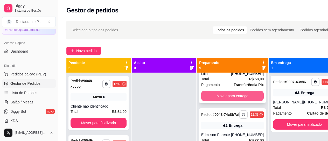
click at [222, 92] on button "Mover para entrega" at bounding box center [232, 96] width 63 height 10
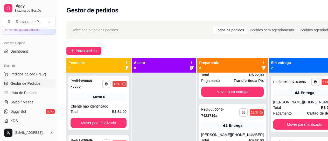
scroll to position [0, 0]
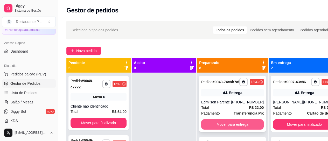
click at [238, 129] on button "Mover para entrega" at bounding box center [232, 124] width 63 height 10
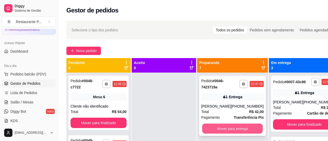
click at [239, 127] on button "Mover para entrega" at bounding box center [232, 129] width 61 height 10
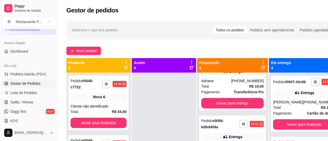
scroll to position [93, 0]
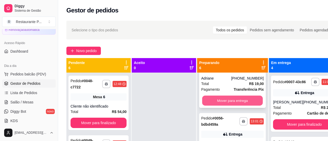
click at [237, 99] on button "Mover para entrega" at bounding box center [232, 101] width 61 height 10
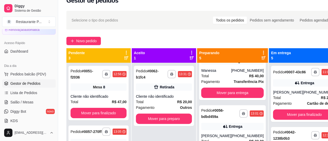
scroll to position [5, 0]
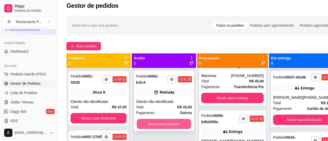
click at [174, 124] on button "Mover para preparo" at bounding box center [164, 124] width 54 height 10
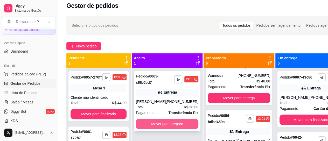
click at [156, 120] on button "Mover para preparo" at bounding box center [167, 124] width 63 height 10
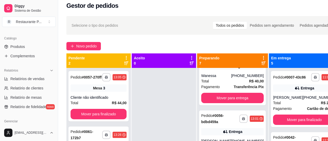
scroll to position [125, 0]
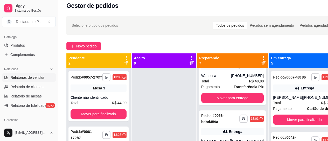
click at [33, 73] on link "Relatórios de vendas" at bounding box center [29, 77] width 54 height 8
select select "ALL"
select select "0"
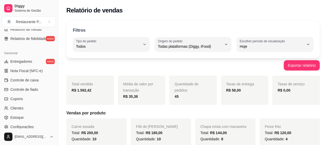
scroll to position [208, 0]
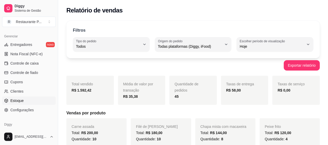
click at [28, 97] on link "Estoque" at bounding box center [29, 101] width 54 height 8
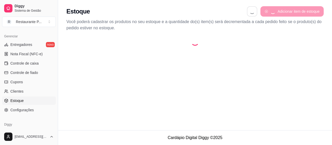
select select "QUANTITY_ORDER"
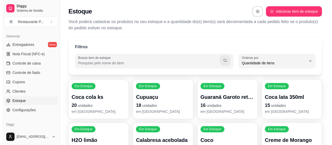
scroll to position [5, 0]
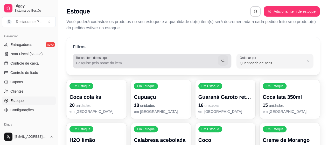
click at [93, 62] on input "Buscar item de estoque" at bounding box center [147, 62] width 142 height 5
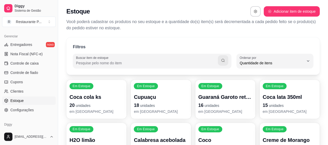
click at [85, 60] on label "Buscar item de estoque" at bounding box center [93, 58] width 34 height 4
click at [85, 60] on input "Buscar item de estoque" at bounding box center [147, 62] width 142 height 5
click at [85, 60] on label "Buscar item de estoque" at bounding box center [93, 58] width 34 height 4
click at [85, 60] on input "Buscar item de estoque" at bounding box center [147, 62] width 142 height 5
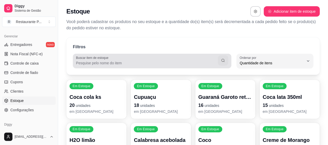
click at [78, 65] on input "Buscar item de estoque" at bounding box center [147, 62] width 142 height 5
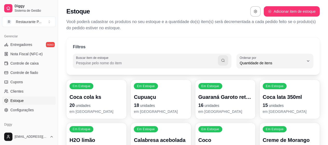
click at [78, 65] on input "Buscar item de estoque" at bounding box center [147, 62] width 142 height 5
type input "fran"
click at [222, 59] on icon "button" at bounding box center [223, 60] width 4 height 4
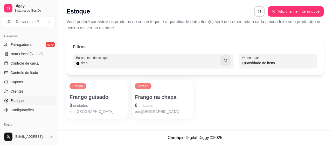
drag, startPoint x: 56, startPoint y: 95, endPoint x: 70, endPoint y: 73, distance: 25.8
click at [70, 73] on div "Diggy Sistema de Gestão R Restaurante P ... Loja aberta Diggy Pro + 30 Renovaçã…" at bounding box center [166, 72] width 332 height 145
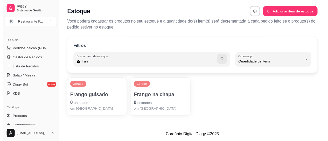
scroll to position [48, 0]
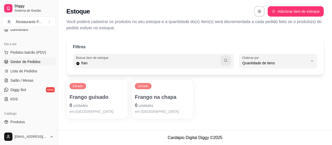
click at [39, 62] on span "Gestor de Pedidos" at bounding box center [25, 61] width 30 height 5
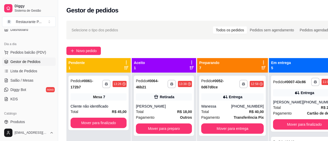
click at [261, 67] on icon at bounding box center [263, 68] width 4 height 4
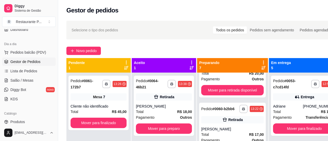
scroll to position [100, 0]
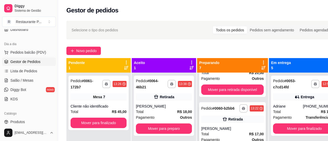
click at [228, 119] on div "**********" at bounding box center [232, 130] width 67 height 56
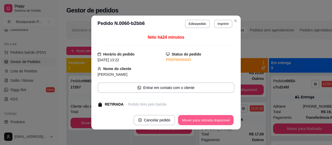
click at [221, 116] on button "Mover para retirada disponível" at bounding box center [206, 120] width 56 height 10
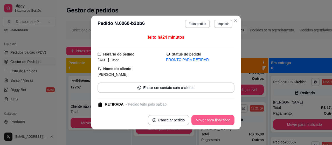
click at [221, 116] on button "Mover para finalizado" at bounding box center [212, 120] width 43 height 10
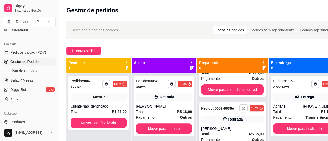
click at [243, 123] on div "Retirada" at bounding box center [232, 119] width 63 height 7
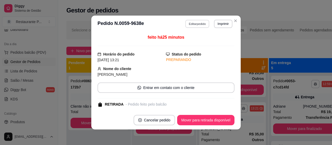
click at [197, 26] on button "Editar pedido" at bounding box center [197, 24] width 24 height 8
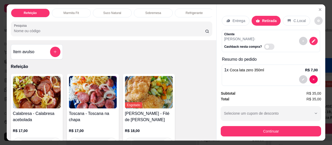
click at [317, 19] on icon "decrease-product-quantity" at bounding box center [318, 20] width 3 height 3
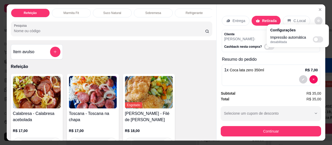
click at [273, 80] on div at bounding box center [271, 79] width 94 height 8
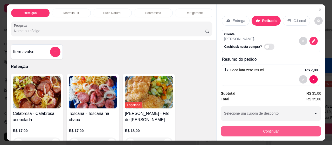
click at [283, 128] on button "Continuar" at bounding box center [271, 131] width 100 height 10
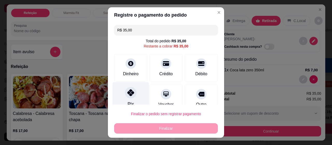
click at [131, 92] on icon at bounding box center [130, 92] width 7 height 7
type input "R$ 0,00"
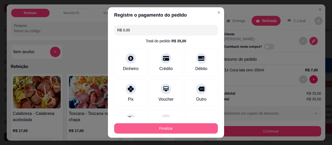
click at [154, 127] on button "Finalizar" at bounding box center [166, 128] width 104 height 10
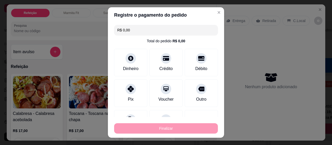
type input "0"
type input "-R$ 35,00"
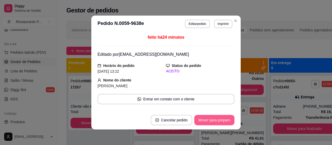
click at [218, 118] on button "Mover para preparo" at bounding box center [214, 120] width 40 height 10
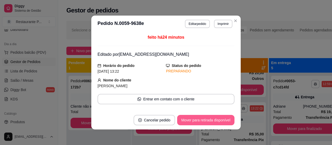
click at [212, 121] on button "Mover para retirada disponível" at bounding box center [205, 120] width 57 height 10
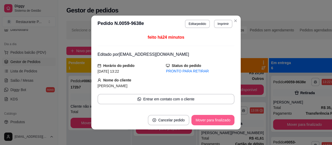
click at [212, 121] on button "Mover para finalizado" at bounding box center [212, 120] width 43 height 10
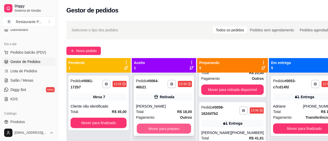
click at [174, 125] on button "Mover para preparo" at bounding box center [164, 129] width 54 height 10
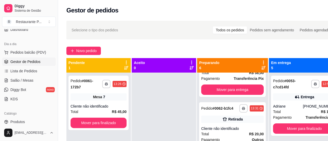
scroll to position [166, 0]
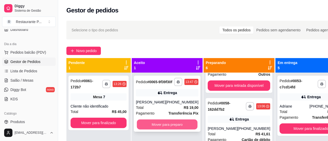
click at [170, 129] on button "Mover para preparo" at bounding box center [167, 125] width 61 height 10
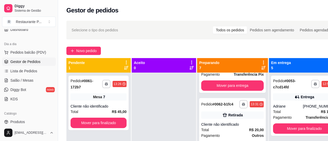
scroll to position [231, 0]
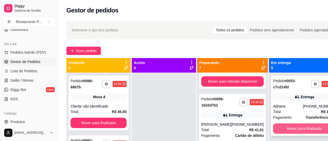
click at [285, 127] on button "Mover para finalizado" at bounding box center [304, 128] width 63 height 10
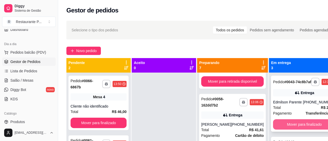
click at [289, 130] on button "Mover para finalizado" at bounding box center [304, 124] width 63 height 10
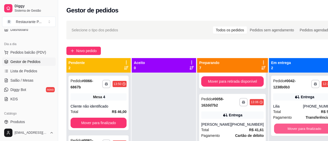
click at [289, 132] on button "Mover para finalizado" at bounding box center [304, 129] width 61 height 10
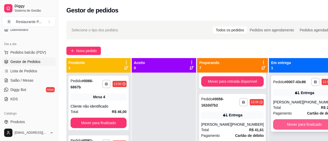
click at [299, 127] on button "Mover para finalizado" at bounding box center [304, 124] width 63 height 10
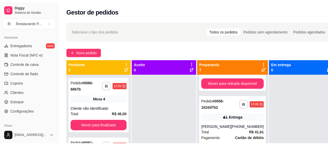
scroll to position [214, 0]
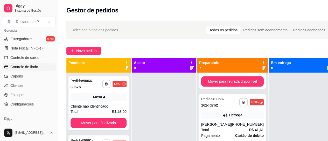
click at [29, 68] on span "Controle de fiado" at bounding box center [24, 66] width 28 height 5
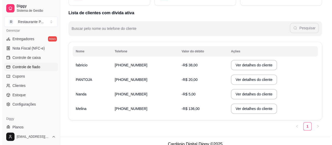
scroll to position [50, 0]
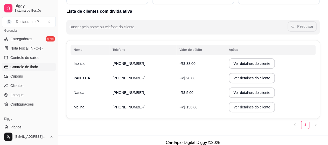
click at [238, 104] on button "Ver detalhes do cliente" at bounding box center [252, 107] width 46 height 10
click at [231, 106] on button "Ver detalhes do cliente" at bounding box center [252, 107] width 45 height 10
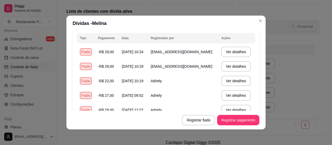
scroll to position [36, 0]
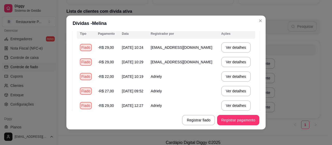
click at [262, 95] on div "Dívidas - Melina Total fiado -R$ 136,00 Histórico Tipo Pagamento Data Registrad…" at bounding box center [166, 72] width 332 height 145
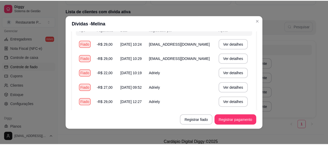
scroll to position [41, 0]
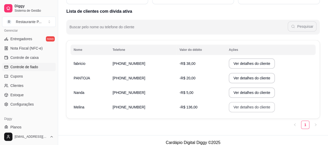
click at [232, 105] on button "Ver detalhes do cliente" at bounding box center [252, 107] width 46 height 10
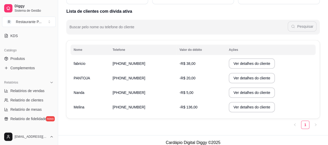
scroll to position [113, 0]
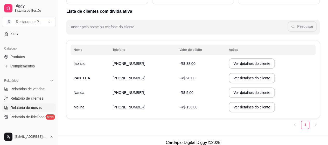
click at [35, 107] on span "Relatório de mesas" at bounding box center [25, 107] width 31 height 5
select select "TOTAL_OF_ORDERS"
select select "7"
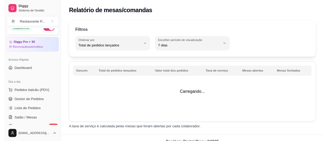
scroll to position [15, 0]
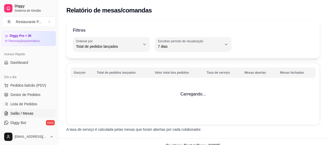
click at [20, 113] on span "Salão / Mesas" at bounding box center [21, 113] width 23 height 5
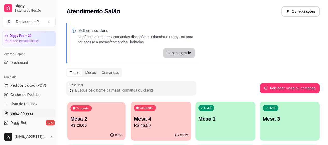
click at [103, 120] on p "Mesa 2" at bounding box center [96, 118] width 52 height 7
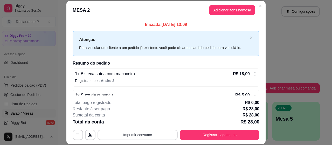
click at [154, 134] on button "Imprimir consumo" at bounding box center [138, 135] width 80 height 10
click at [141, 121] on button "Impressora" at bounding box center [138, 123] width 38 height 8
click at [259, 1] on header "MESA 2 Adicionar itens na mesa" at bounding box center [165, 10] width 199 height 19
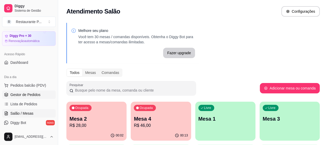
click at [24, 96] on span "Gestor de Pedidos" at bounding box center [25, 94] width 30 height 5
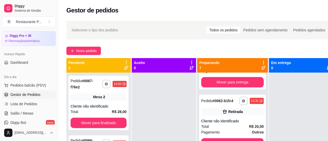
scroll to position [168, 0]
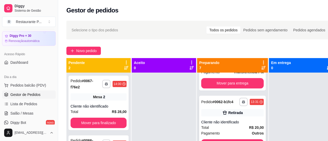
click at [237, 125] on div "Cliente não identificado" at bounding box center [232, 122] width 63 height 5
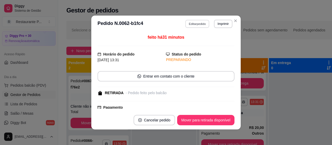
click at [194, 23] on button "Editar pedido" at bounding box center [197, 24] width 24 height 8
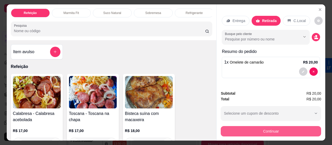
click at [266, 129] on button "Continuar" at bounding box center [271, 131] width 100 height 10
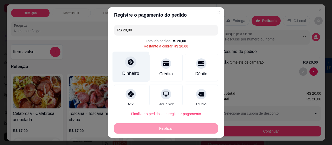
click at [122, 69] on div "Dinheiro" at bounding box center [131, 67] width 37 height 30
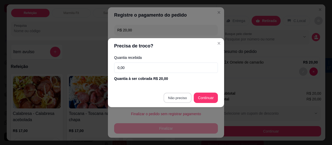
type input "R$ 0,00"
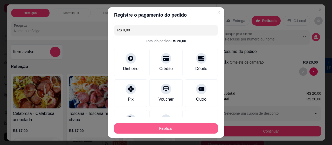
click at [168, 127] on button "Finalizar" at bounding box center [166, 128] width 104 height 10
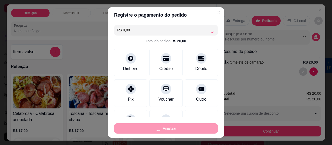
type input "0"
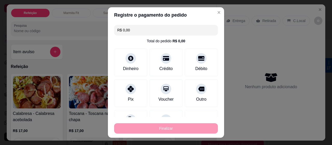
type input "-R$ 20,00"
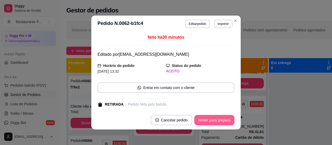
click at [210, 118] on button "Mover para preparo" at bounding box center [214, 120] width 40 height 10
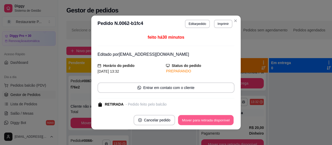
click at [214, 121] on button "Mover para retirada disponível" at bounding box center [206, 120] width 56 height 10
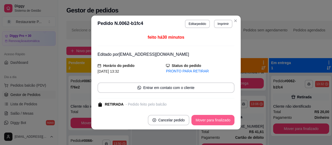
click at [214, 121] on button "Mover para finalizado" at bounding box center [212, 120] width 43 height 10
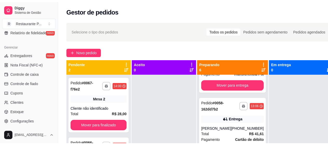
scroll to position [228, 0]
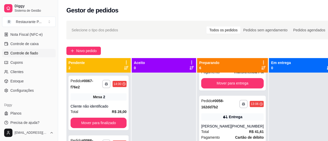
click at [24, 56] on link "Controle de fiado" at bounding box center [29, 53] width 54 height 8
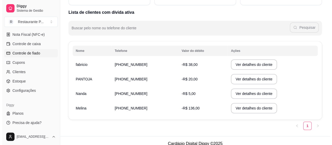
scroll to position [55, 0]
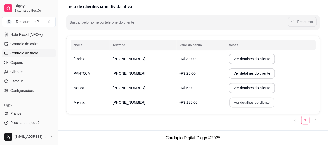
click at [246, 101] on button "Ver detalhes do cliente" at bounding box center [252, 103] width 45 height 10
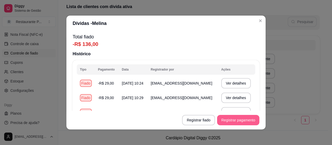
click at [234, 122] on button "Registrar pagamento" at bounding box center [238, 120] width 42 height 10
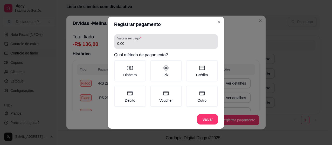
click at [122, 38] on label "Valor a ser pago" at bounding box center [130, 38] width 26 height 4
click at [122, 41] on input "0,00" at bounding box center [166, 43] width 98 height 5
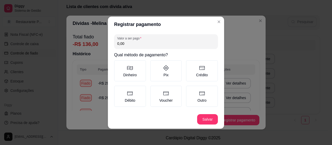
click at [126, 43] on input "0,00" at bounding box center [166, 43] width 98 height 5
type input "136,00"
click at [167, 65] on icon at bounding box center [166, 68] width 6 height 6
click at [154, 64] on button "Pix" at bounding box center [152, 62] width 4 height 4
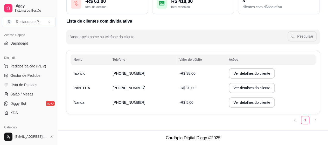
scroll to position [13, 0]
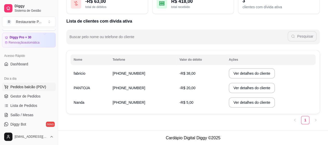
click at [18, 89] on button "Pedidos balcão (PDV)" at bounding box center [29, 87] width 54 height 8
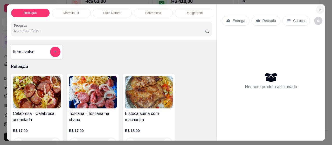
click at [320, 8] on icon "Close" at bounding box center [320, 10] width 4 height 4
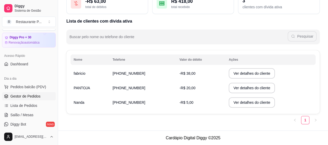
click at [35, 95] on span "Gestor de Pedidos" at bounding box center [25, 96] width 30 height 5
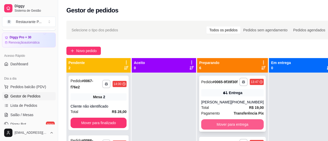
click at [240, 125] on button "Mover para entrega" at bounding box center [232, 124] width 63 height 10
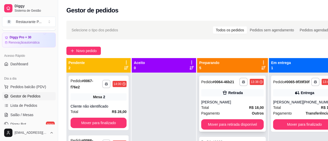
click at [236, 115] on div "Pagamento Outros" at bounding box center [232, 114] width 63 height 6
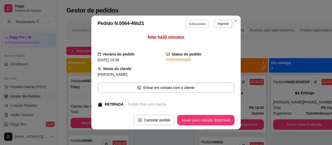
click at [198, 24] on button "Editar pedido" at bounding box center [197, 24] width 24 height 8
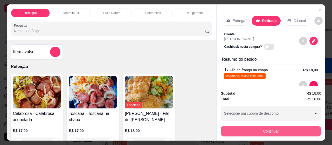
click at [273, 130] on button "Continuar" at bounding box center [271, 131] width 100 height 10
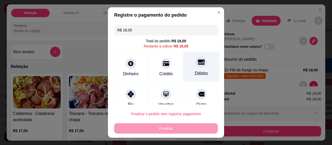
click at [195, 70] on div "Débito" at bounding box center [201, 67] width 37 height 30
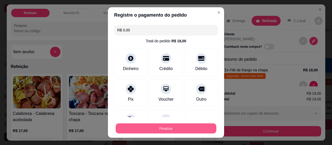
click at [167, 126] on button "Finalizar" at bounding box center [166, 128] width 101 height 10
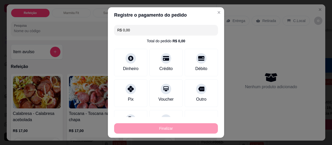
type input "-R$ 18,00"
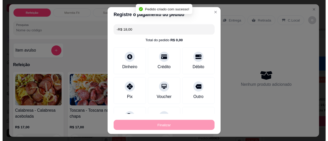
scroll to position [9, 0]
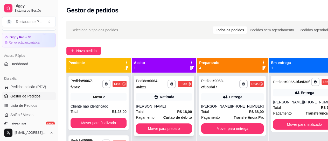
click at [153, 113] on div "Total R$ 18,00" at bounding box center [164, 112] width 56 height 6
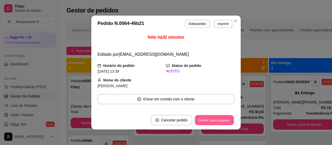
click at [203, 116] on button "Mover para preparo" at bounding box center [214, 120] width 39 height 10
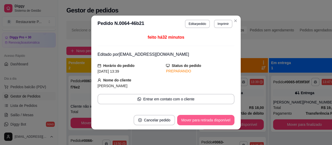
click at [191, 121] on button "Mover para retirada disponível" at bounding box center [205, 120] width 57 height 10
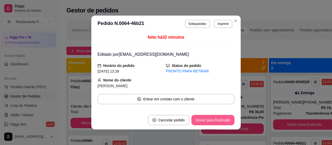
click at [207, 118] on button "Mover para finalizado" at bounding box center [212, 120] width 43 height 10
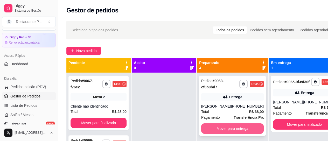
click at [229, 125] on button "Mover para entrega" at bounding box center [232, 128] width 63 height 10
click at [223, 128] on button "Mover para entrega" at bounding box center [232, 128] width 63 height 10
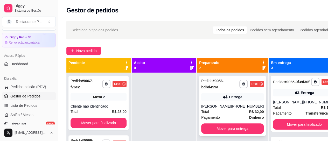
click at [228, 114] on div "Total R$ 32,00" at bounding box center [232, 112] width 63 height 6
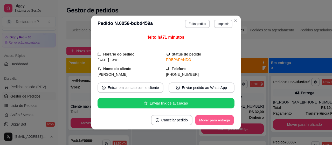
click at [220, 117] on button "Mover para entrega" at bounding box center [214, 120] width 39 height 10
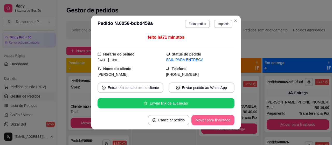
click at [219, 118] on button "Mover para finalizado" at bounding box center [212, 120] width 43 height 10
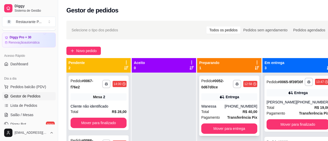
click at [215, 101] on div "**********" at bounding box center [229, 106] width 60 height 60
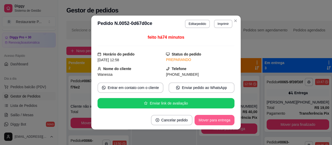
click at [215, 123] on button "Mover para entrega" at bounding box center [215, 120] width 40 height 10
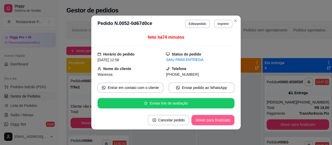
click at [219, 121] on button "Mover para finalizado" at bounding box center [212, 120] width 43 height 10
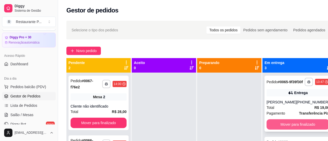
click at [288, 129] on button "Mover para finalizado" at bounding box center [298, 124] width 63 height 10
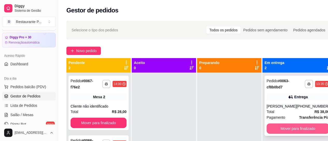
click at [285, 126] on button "Mover para finalizado" at bounding box center [298, 128] width 63 height 10
click at [288, 127] on button "Mover para finalizado" at bounding box center [298, 129] width 61 height 10
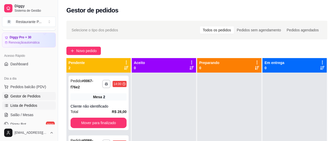
click at [27, 106] on span "Lista de Pedidos" at bounding box center [23, 105] width 27 height 5
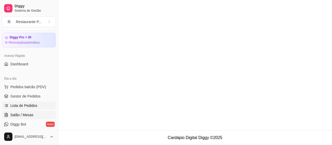
click at [20, 113] on span "Salão / Mesas" at bounding box center [21, 114] width 23 height 5
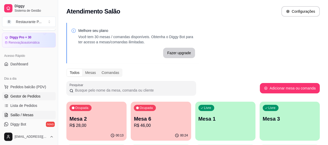
click at [36, 97] on span "Gestor de Pedidos" at bounding box center [25, 96] width 30 height 5
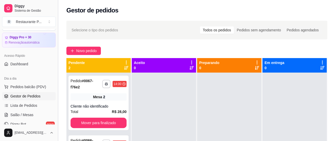
click at [56, 56] on button "Toggle Sidebar" at bounding box center [58, 70] width 4 height 141
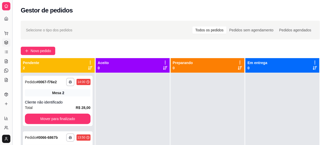
click at [13, 59] on button "Toggle Sidebar" at bounding box center [12, 72] width 4 height 145
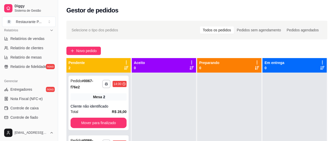
scroll to position [166, 0]
